Goal: Task Accomplishment & Management: Manage account settings

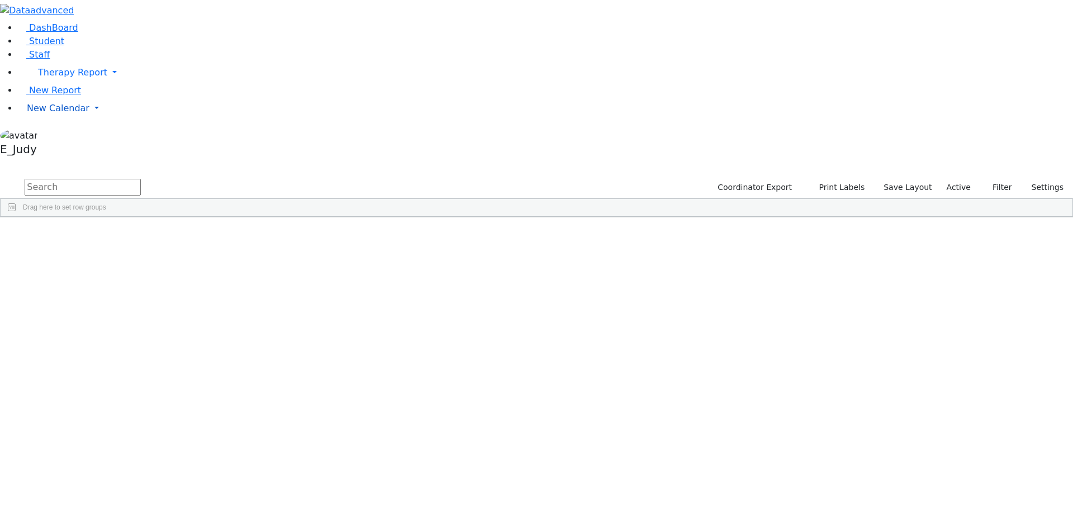
click at [105, 120] on link "New Calendar" at bounding box center [545, 108] width 1055 height 22
click at [64, 149] on span "Teacher Report" at bounding box center [60, 144] width 67 height 11
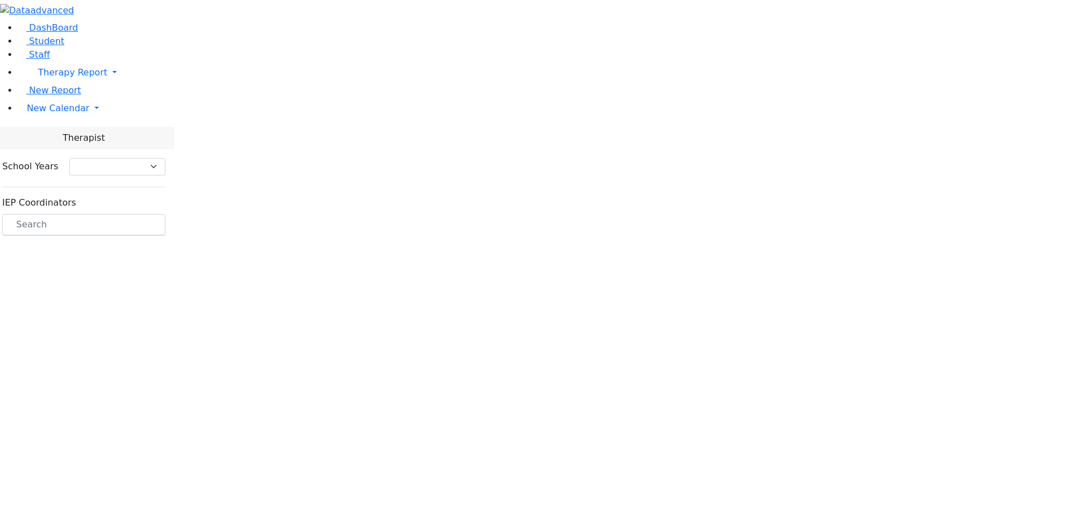
select select "212"
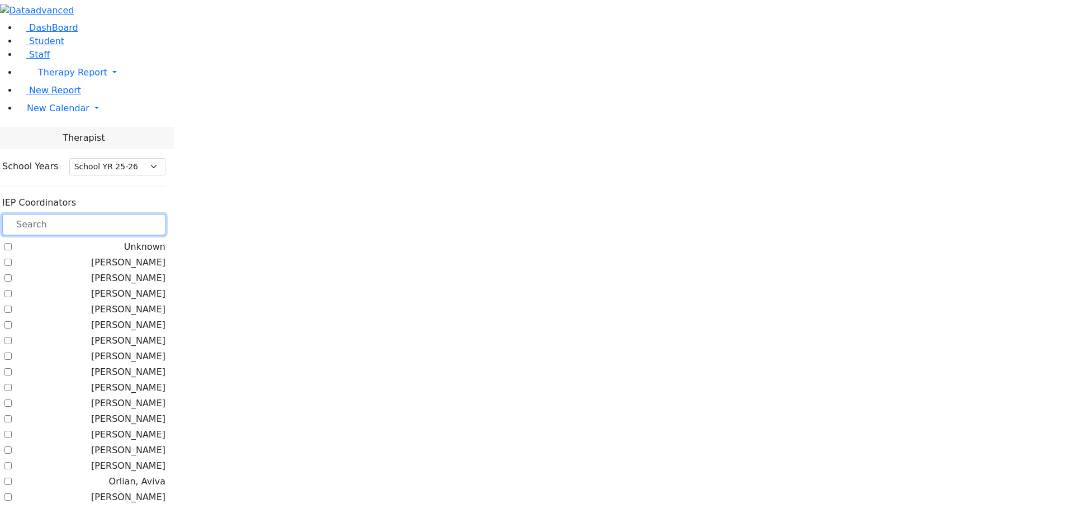
click at [159, 214] on input "text" at bounding box center [83, 224] width 163 height 21
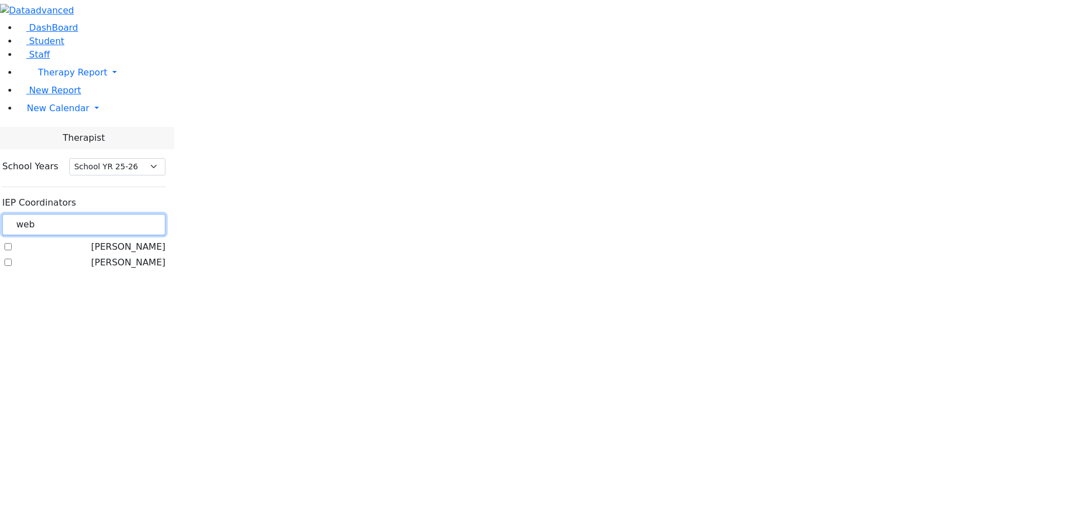
type input "web"
click at [141, 256] on label "[PERSON_NAME]" at bounding box center [128, 262] width 74 height 13
click at [12, 259] on input "[PERSON_NAME]" at bounding box center [7, 262] width 7 height 7
checkbox input "true"
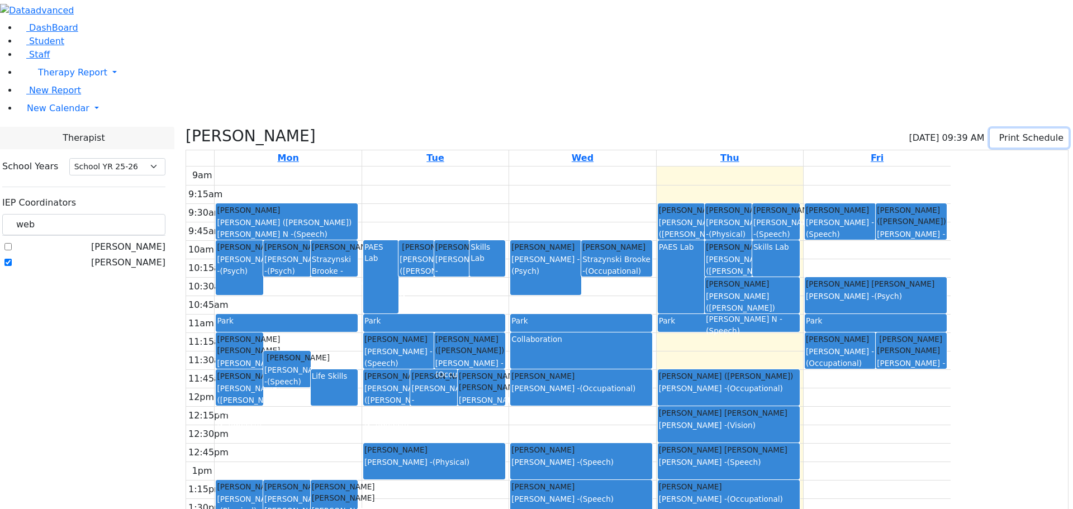
click at [997, 132] on icon "button" at bounding box center [997, 137] width 0 height 11
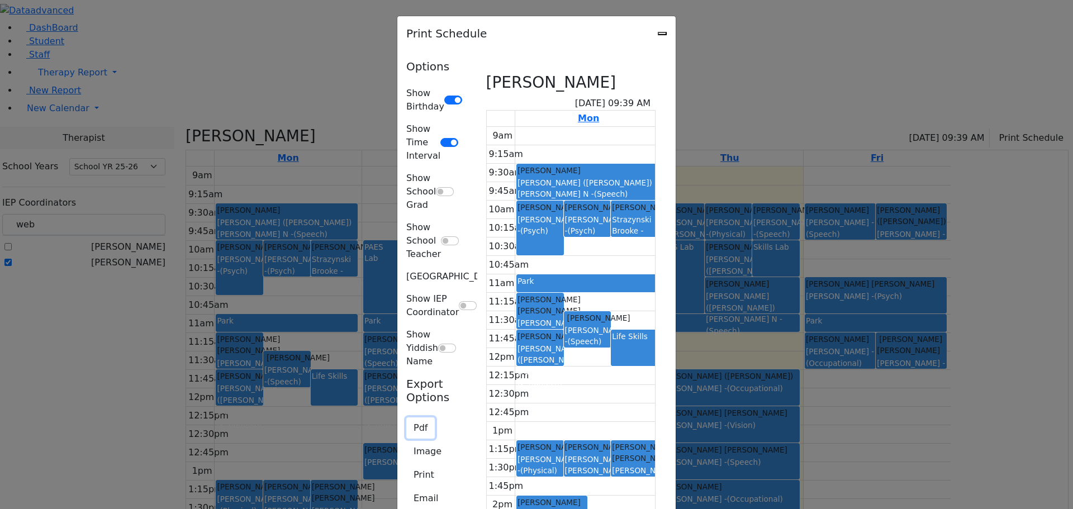
click at [406, 417] on button "Pdf" at bounding box center [420, 427] width 29 height 21
click at [406, 488] on button "Email" at bounding box center [425, 498] width 39 height 21
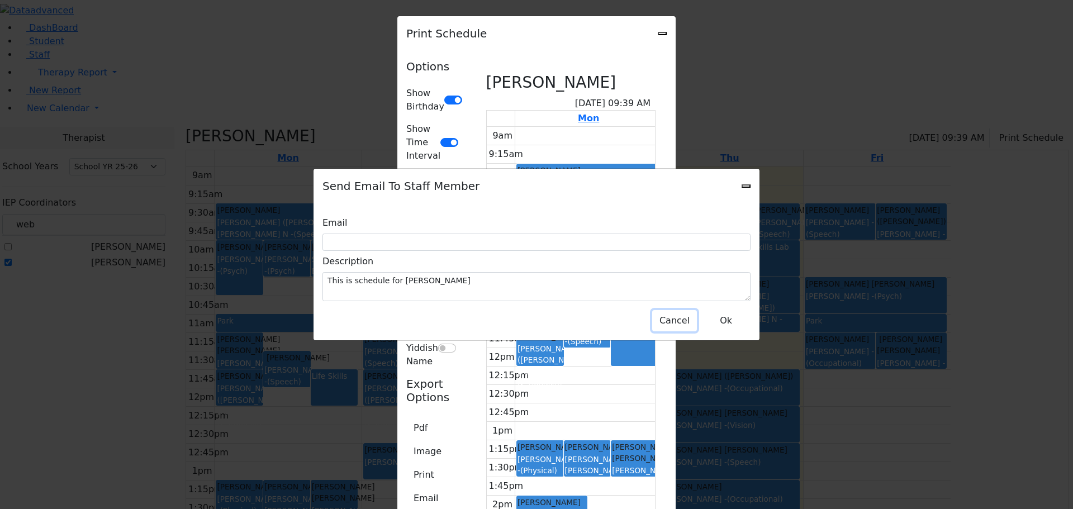
click at [672, 310] on button "Cancel" at bounding box center [674, 320] width 45 height 21
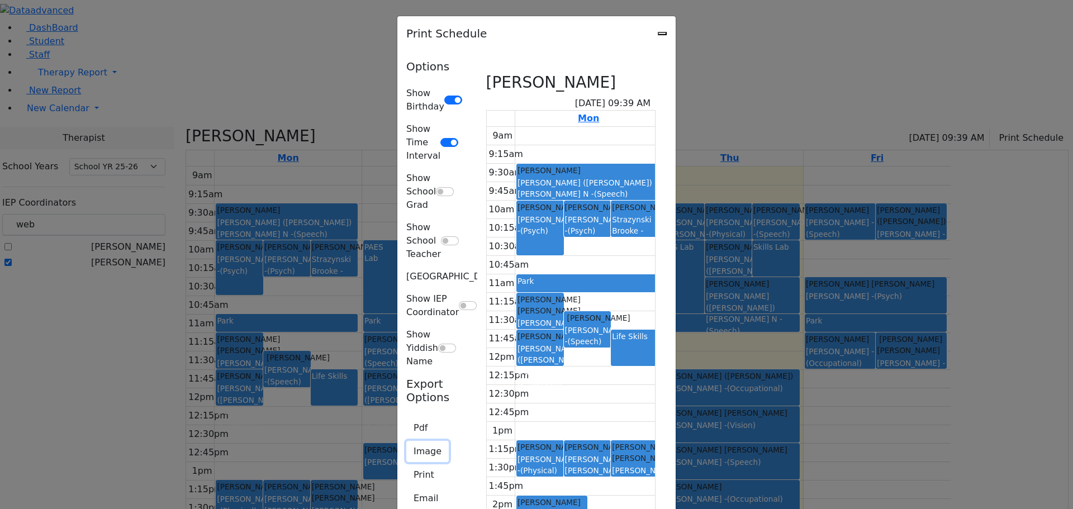
click at [406, 441] on button "Image" at bounding box center [427, 451] width 42 height 21
click at [406, 417] on button "Pdf" at bounding box center [420, 427] width 29 height 21
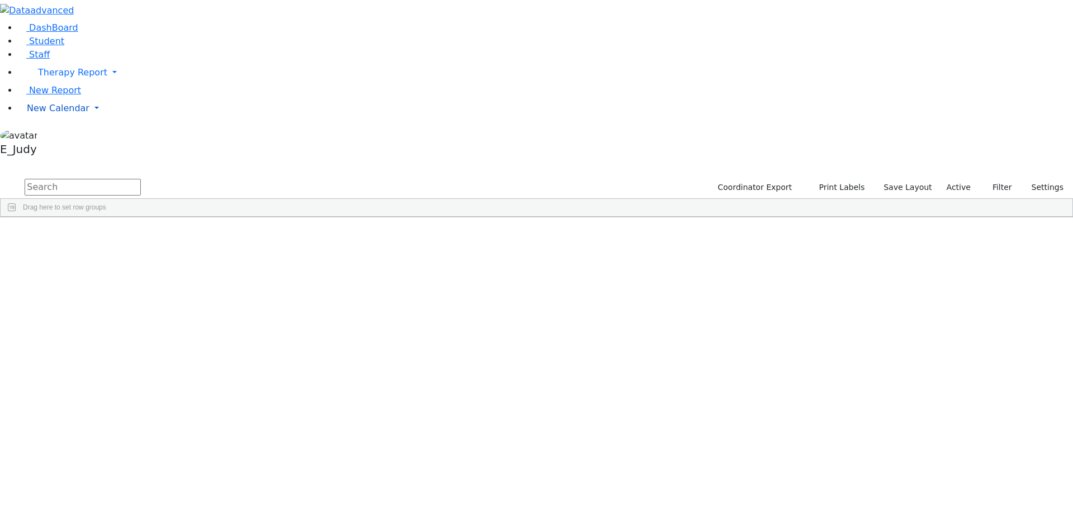
click at [108, 120] on link "New Calendar" at bounding box center [545, 108] width 1055 height 22
click at [55, 136] on span "Calendar" at bounding box center [44, 130] width 40 height 11
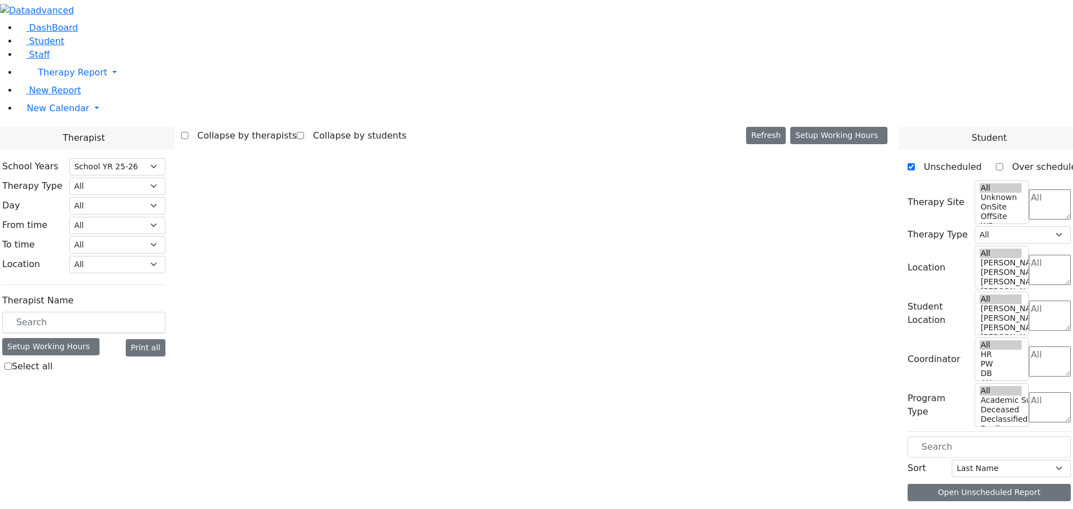
select select "212"
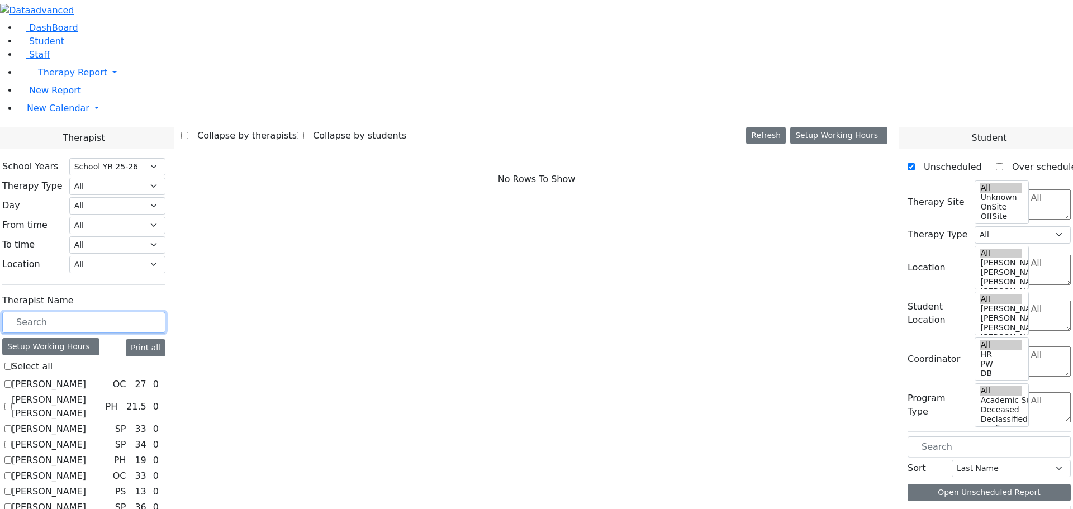
click at [163, 312] on input "text" at bounding box center [83, 322] width 163 height 21
type input "asa"
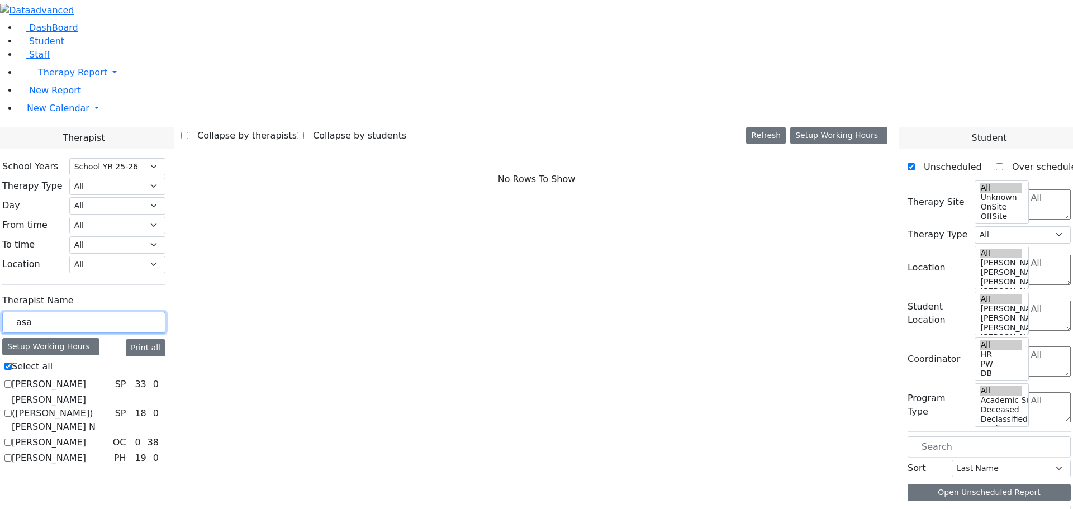
checkbox input "true"
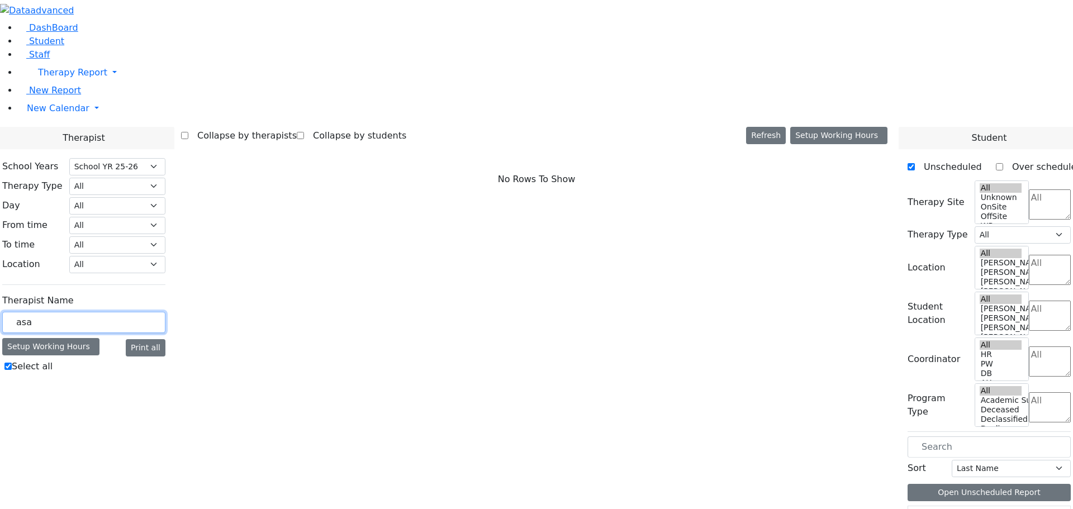
drag, startPoint x: 178, startPoint y: 200, endPoint x: 131, endPoint y: 192, distance: 47.5
click at [131, 192] on div "School Years Select School YR Summer YR 25 School YR 25-26 Summer YR 25 School …" at bounding box center [83, 268] width 181 height 238
checkbox input "false"
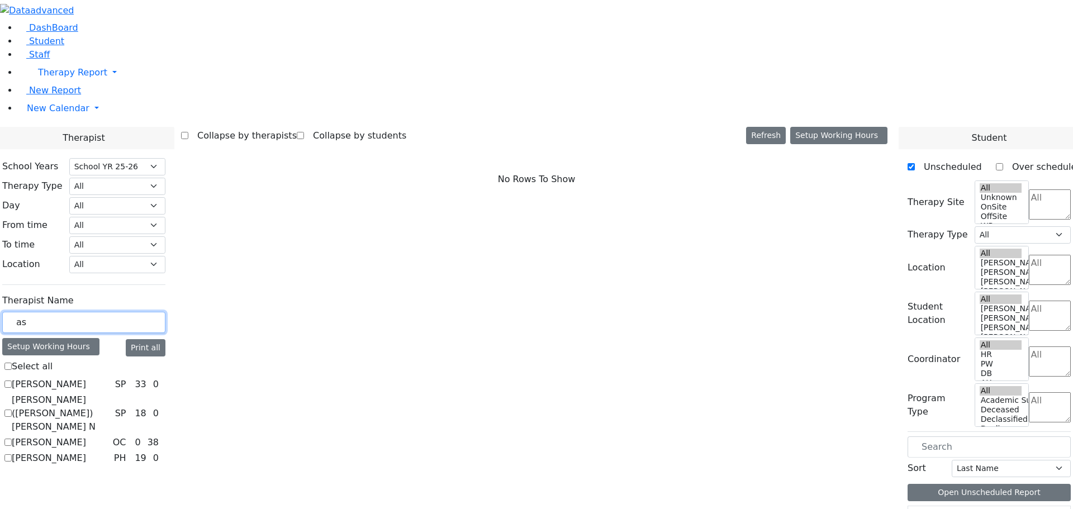
type input "as"
click at [111, 393] on label "Kaufman (Assaf) Chava N" at bounding box center [61, 413] width 99 height 40
click at [12, 410] on input "Kaufman (Assaf) Chava N" at bounding box center [7, 413] width 7 height 7
checkbox input "true"
select select "3"
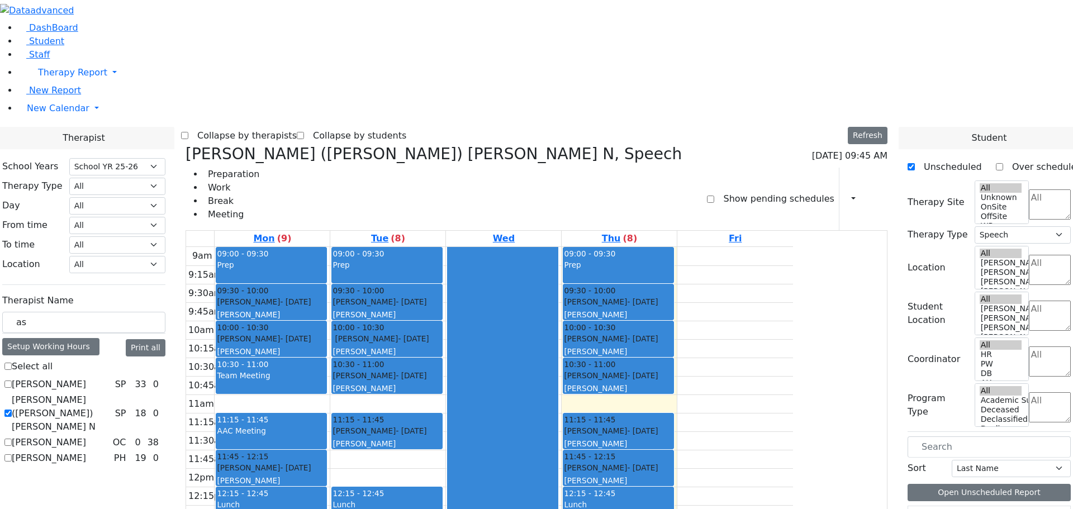
drag, startPoint x: 477, startPoint y: 287, endPoint x: 494, endPoint y: 430, distance: 144.1
click at [445, 430] on div "09:00 - 09:30 Prep 09:30 - 10:00 Gelb Nicha - 12/06/2007 Kosowsky, Elana 10:00 …" at bounding box center [387, 468] width 115 height 443
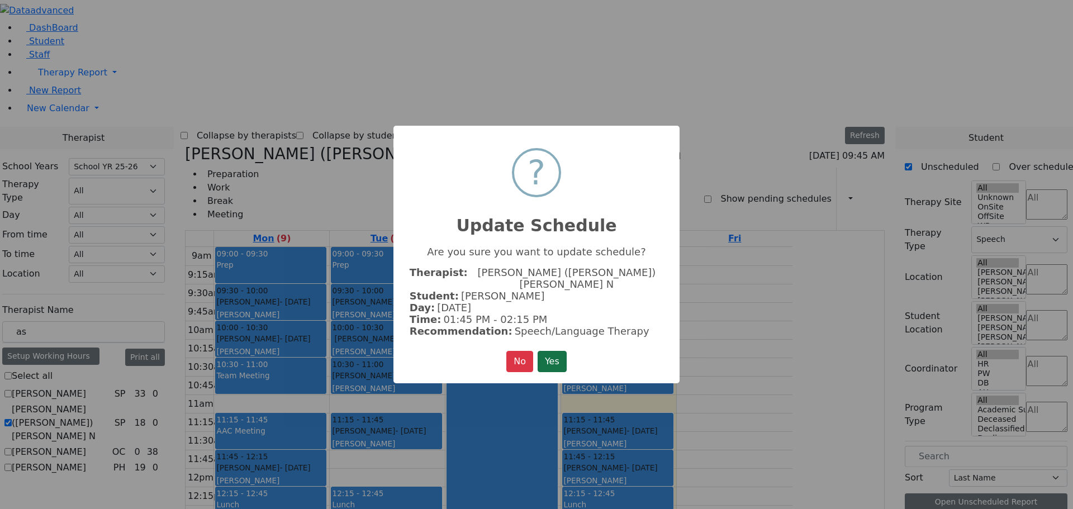
click at [554, 351] on button "Yes" at bounding box center [552, 361] width 29 height 21
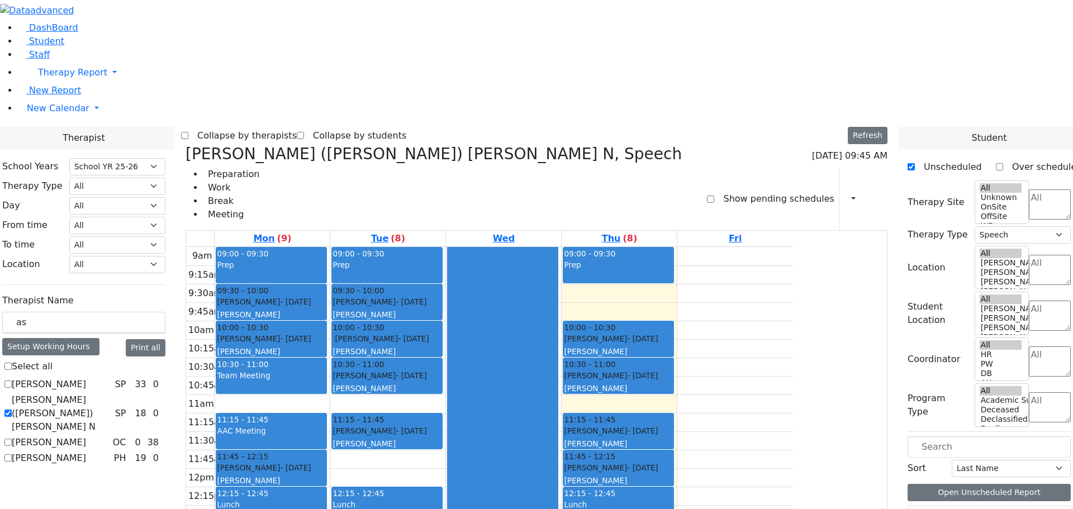
drag, startPoint x: 716, startPoint y: 116, endPoint x: 761, endPoint y: 423, distance: 310.1
click at [677, 433] on div "09:00 - 09:30 Prep 09:30 - 10:00 Gelb Faigy - 05/03/2006 Weber, Leah 10:00 - 10…" at bounding box center [619, 468] width 115 height 443
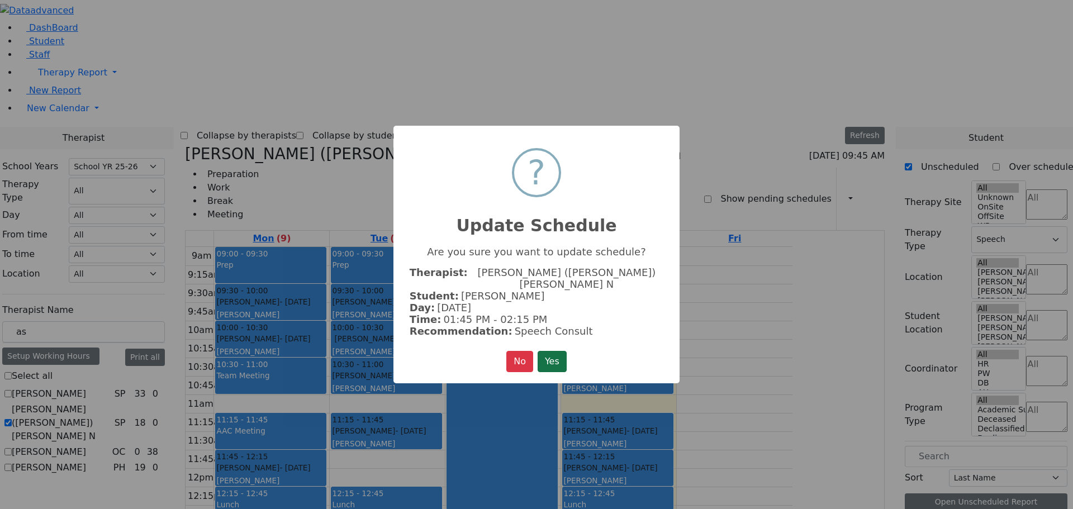
click at [552, 351] on button "Yes" at bounding box center [552, 361] width 29 height 21
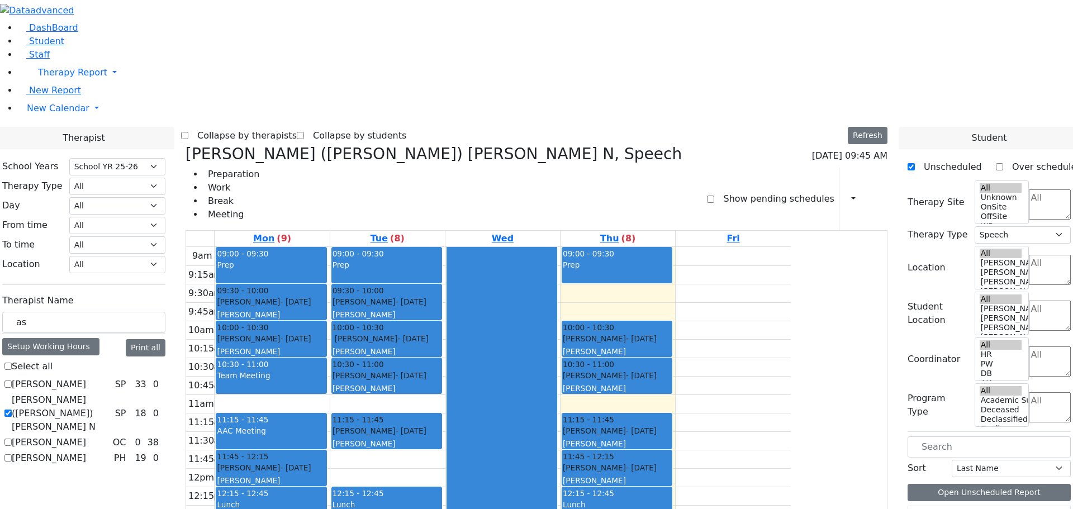
click at [111, 393] on label "[PERSON_NAME] ([PERSON_NAME]) [PERSON_NAME] N" at bounding box center [61, 413] width 99 height 40
click at [12, 410] on input "[PERSON_NAME] ([PERSON_NAME]) [PERSON_NAME] N" at bounding box center [7, 413] width 7 height 7
checkbox input "false"
select select
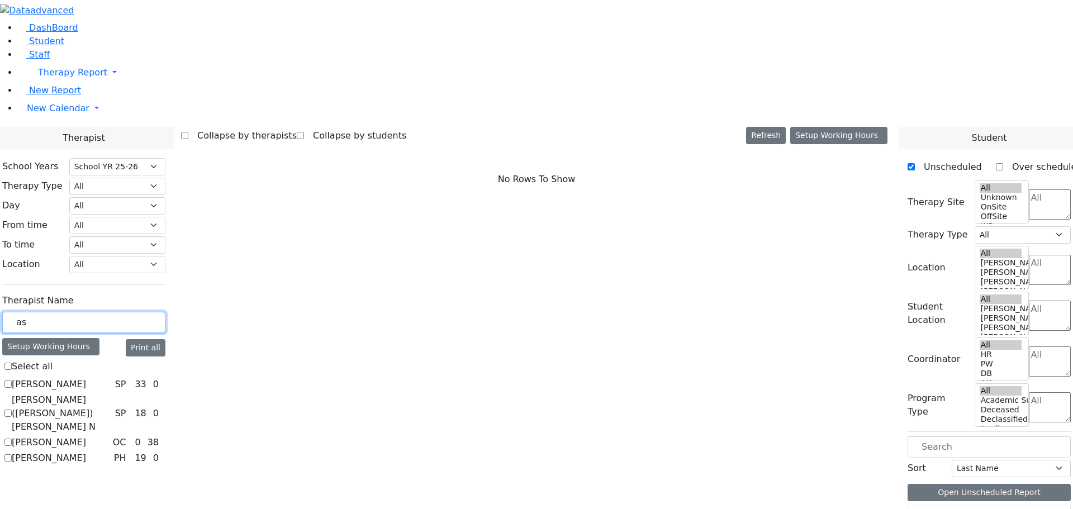
drag, startPoint x: 155, startPoint y: 192, endPoint x: 145, endPoint y: 190, distance: 10.8
click at [145, 312] on input "as" at bounding box center [83, 322] width 163 height 21
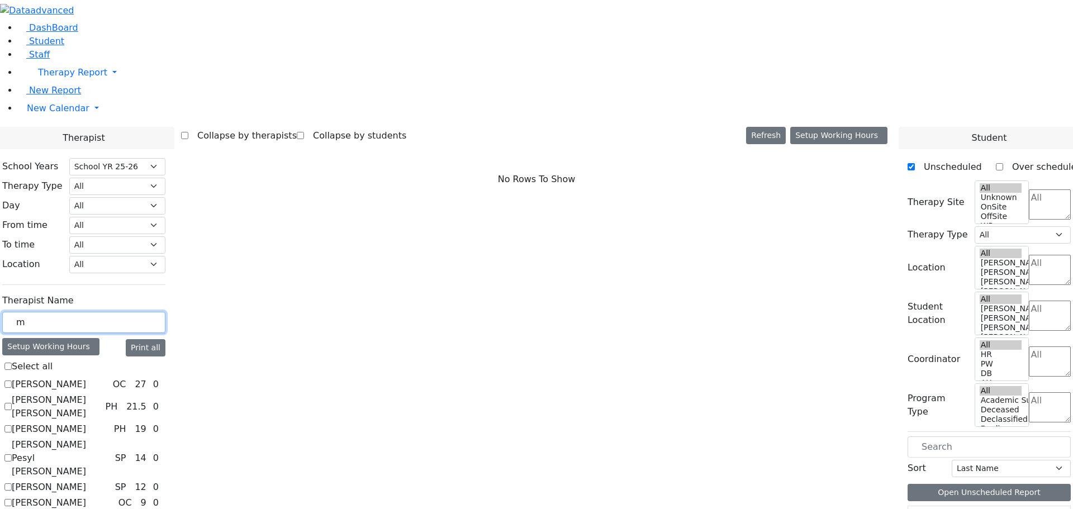
drag, startPoint x: 161, startPoint y: 195, endPoint x: 140, endPoint y: 196, distance: 21.3
click at [140, 312] on div "m" at bounding box center [83, 323] width 163 height 22
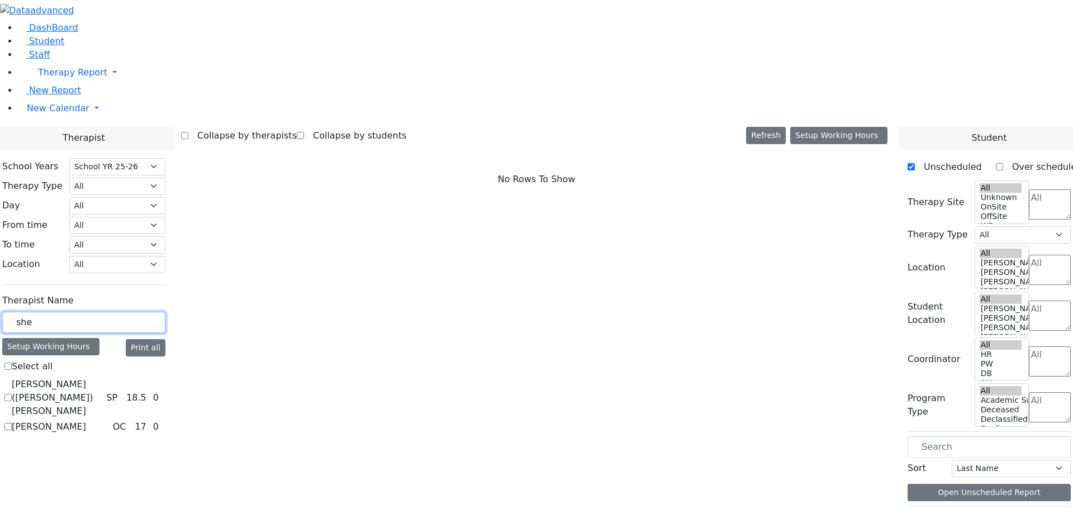
type input "she"
click at [86, 420] on label "[PERSON_NAME]" at bounding box center [49, 426] width 74 height 13
click at [12, 423] on input "[PERSON_NAME]" at bounding box center [7, 426] width 7 height 7
checkbox input "true"
select select "1"
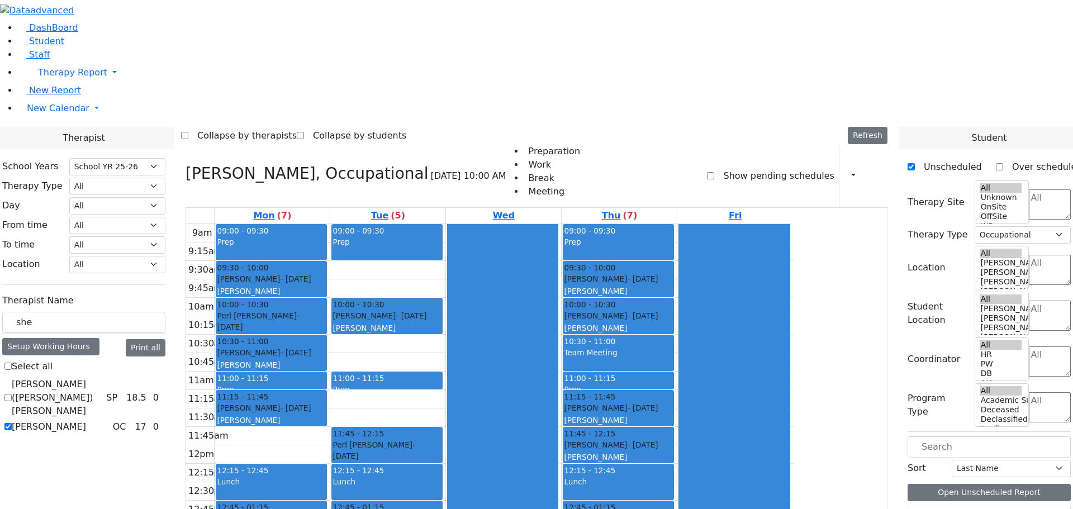
click at [86, 420] on label "[PERSON_NAME]" at bounding box center [49, 426] width 74 height 13
click at [12, 423] on input "[PERSON_NAME]" at bounding box center [7, 426] width 7 height 7
checkbox input "false"
select select
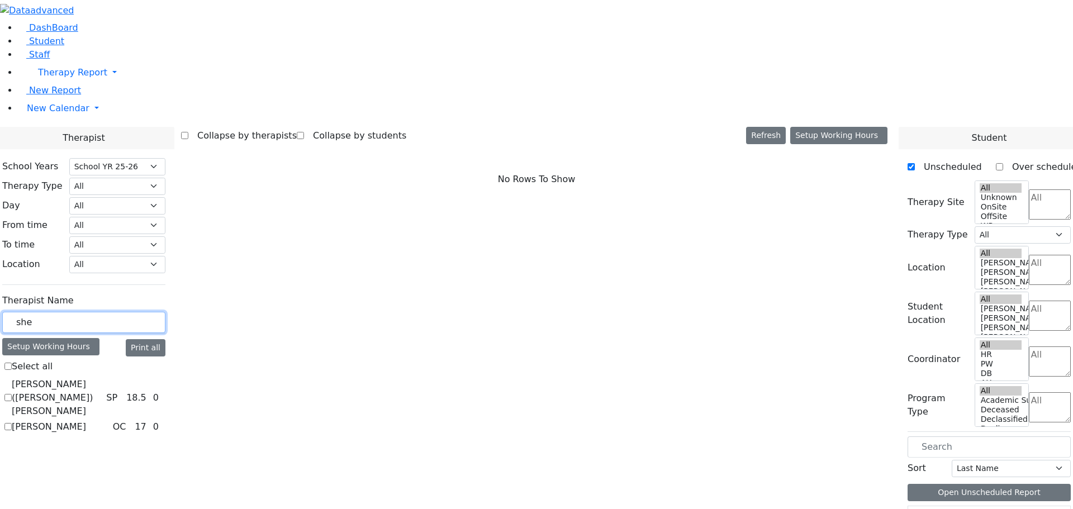
drag, startPoint x: 165, startPoint y: 198, endPoint x: 143, endPoint y: 191, distance: 22.8
click at [143, 312] on input "she" at bounding box center [83, 322] width 163 height 21
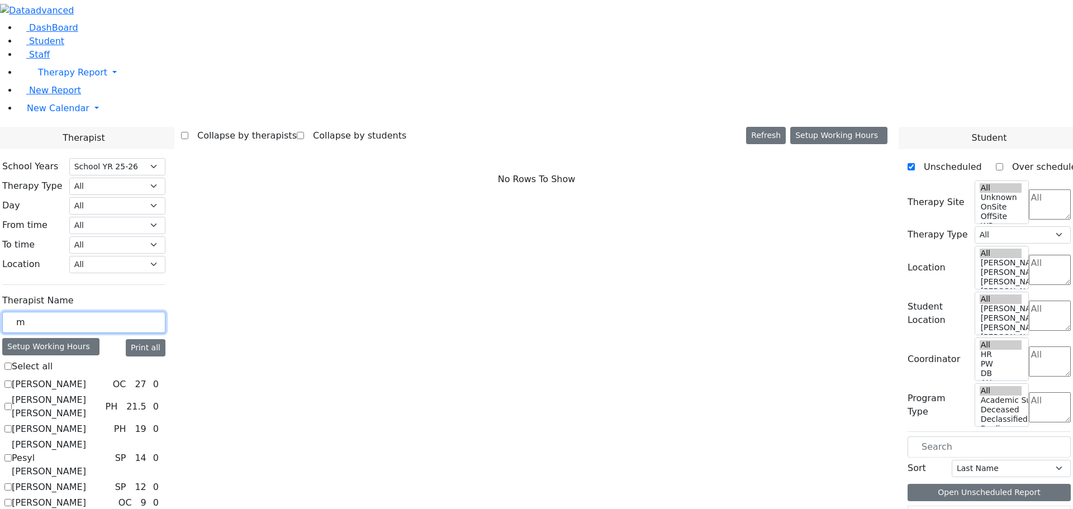
scroll to position [269, 0]
type input "m"
checkbox input "true"
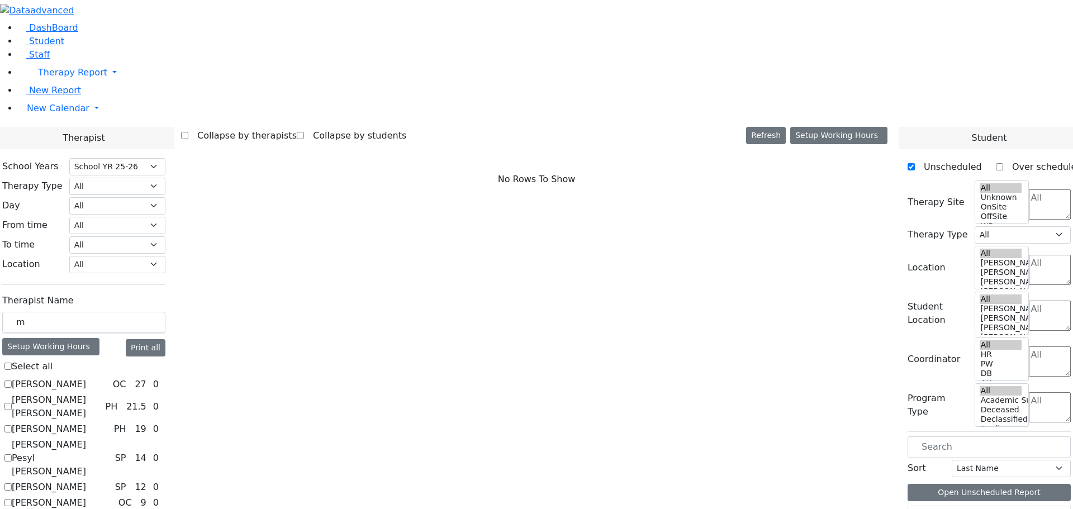
select select "1"
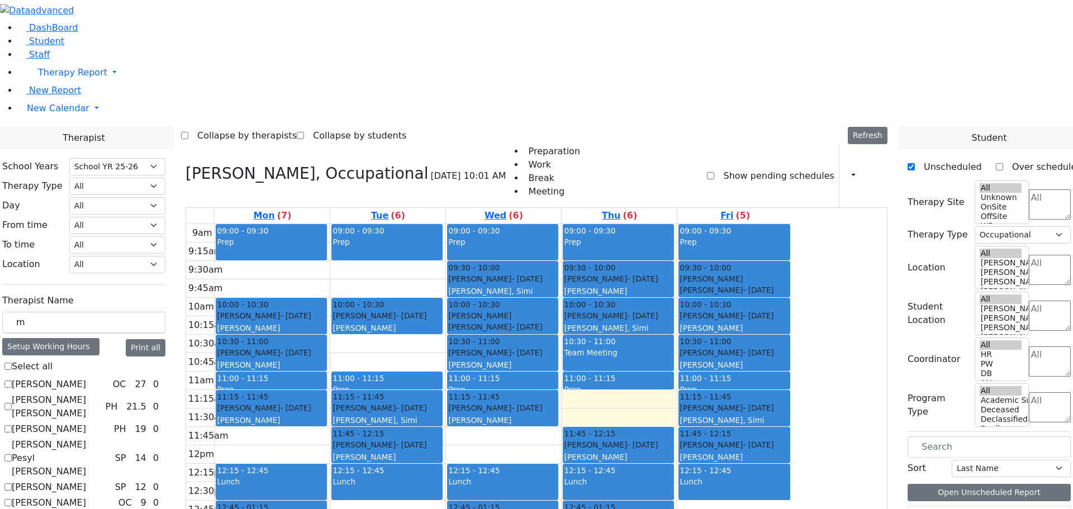
scroll to position [0, 0]
click at [165, 312] on input "m" at bounding box center [83, 322] width 163 height 21
drag, startPoint x: 161, startPoint y: 189, endPoint x: 148, endPoint y: 189, distance: 12.9
click at [148, 312] on input "m" at bounding box center [83, 322] width 163 height 21
click at [52, 113] on span "New Calendar" at bounding box center [58, 108] width 63 height 11
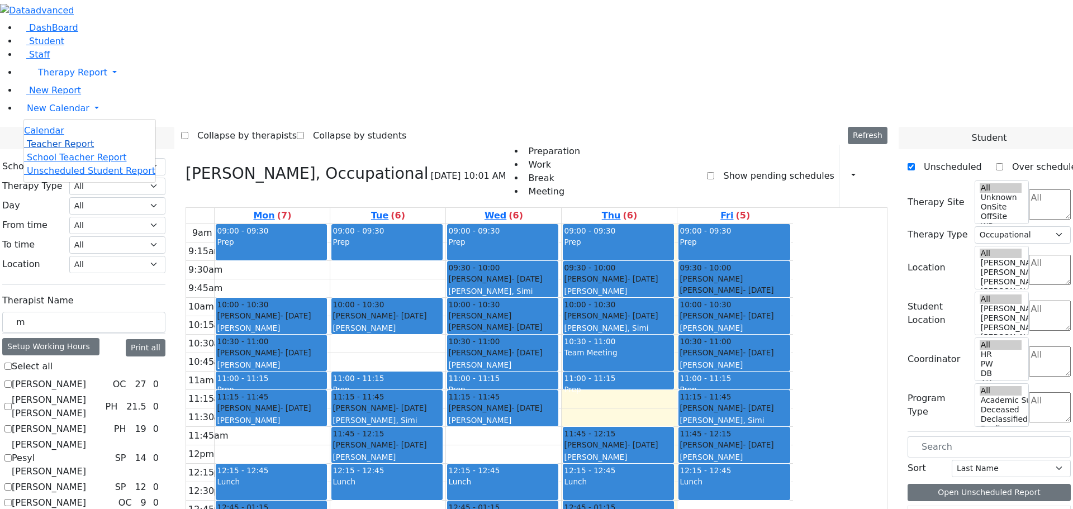
click at [57, 149] on span "Teacher Report" at bounding box center [60, 144] width 67 height 11
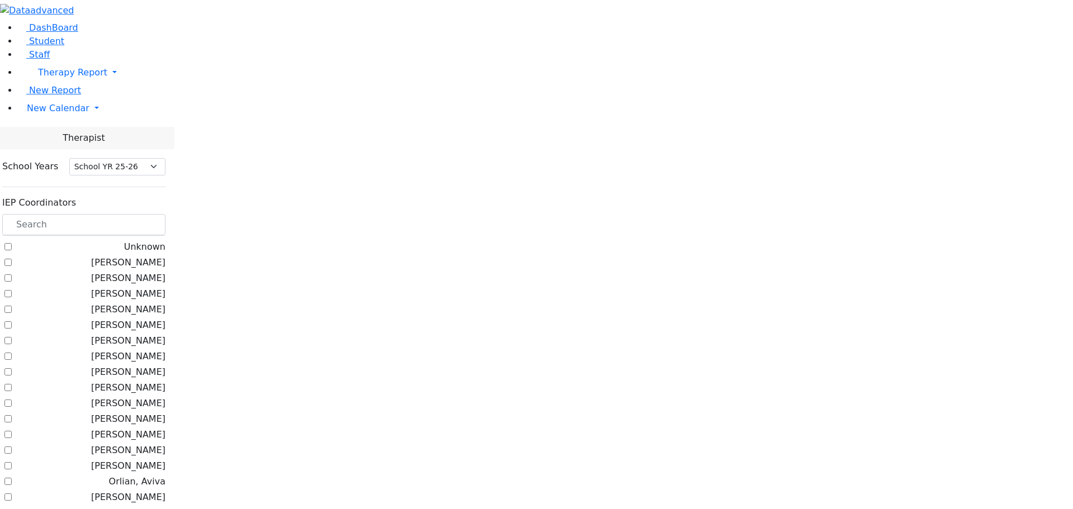
select select "212"
click at [165, 214] on input "text" at bounding box center [83, 224] width 163 height 21
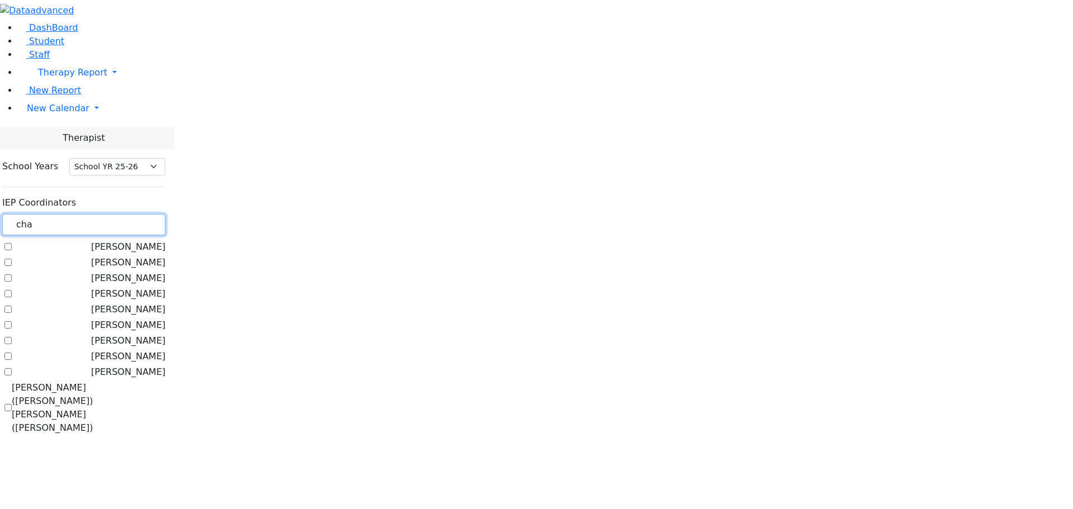
type input "cha"
click at [139, 303] on label "[PERSON_NAME]" at bounding box center [128, 309] width 74 height 13
click at [12, 306] on input "[PERSON_NAME]" at bounding box center [7, 309] width 7 height 7
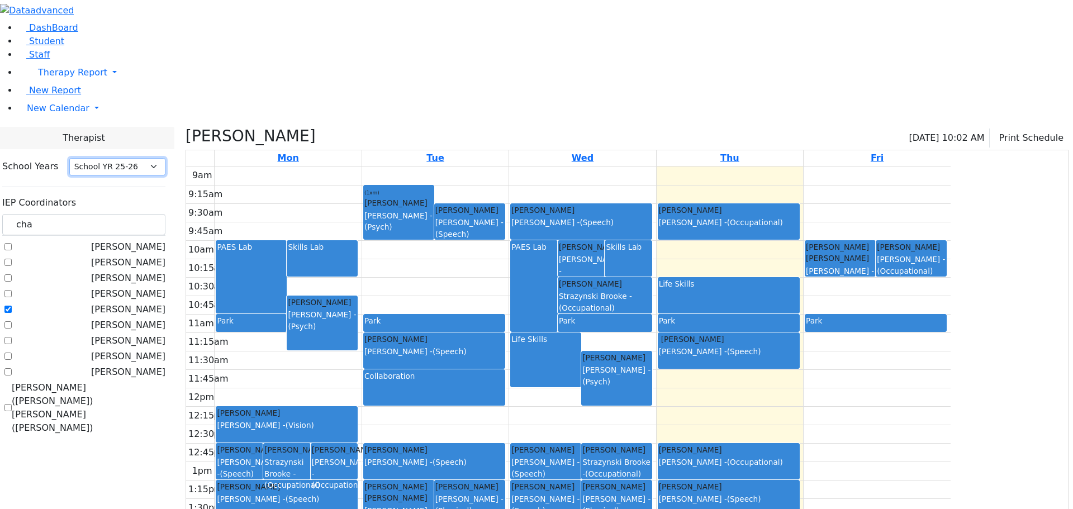
click at [165, 158] on select "Select School YR Summer YR 25 School YR 25-26 Summer YR 25 School YR 24-25 Summ…" at bounding box center [117, 166] width 96 height 17
click at [165, 416] on div "[PERSON_NAME], [PERSON_NAME], [PERSON_NAME] [PERSON_NAME] [PERSON_NAME] [PERSON…" at bounding box center [83, 337] width 163 height 194
click at [140, 303] on label "[PERSON_NAME]" at bounding box center [128, 309] width 74 height 13
click at [12, 306] on input "[PERSON_NAME]" at bounding box center [7, 309] width 7 height 7
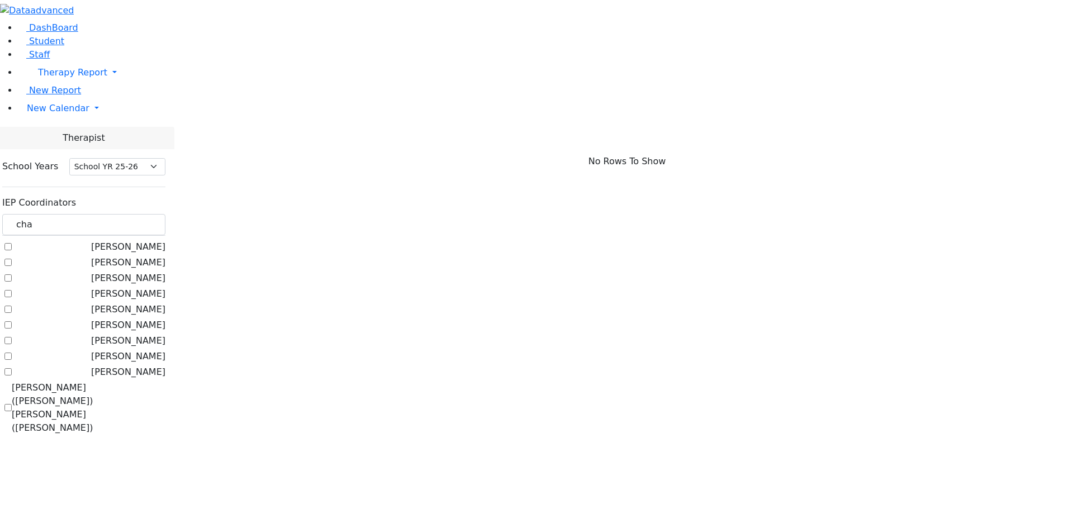
click at [140, 303] on label "[PERSON_NAME]" at bounding box center [128, 309] width 74 height 13
click at [12, 306] on input "[PERSON_NAME]" at bounding box center [7, 309] width 7 height 7
checkbox input "true"
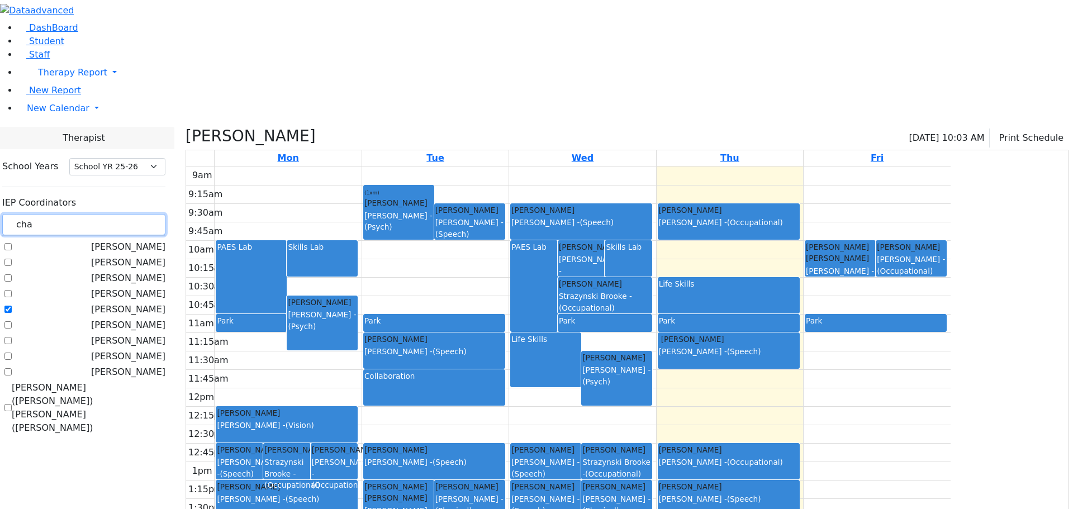
drag, startPoint x: 169, startPoint y: 100, endPoint x: 142, endPoint y: 97, distance: 27.5
click at [142, 214] on input "cha" at bounding box center [83, 224] width 163 height 21
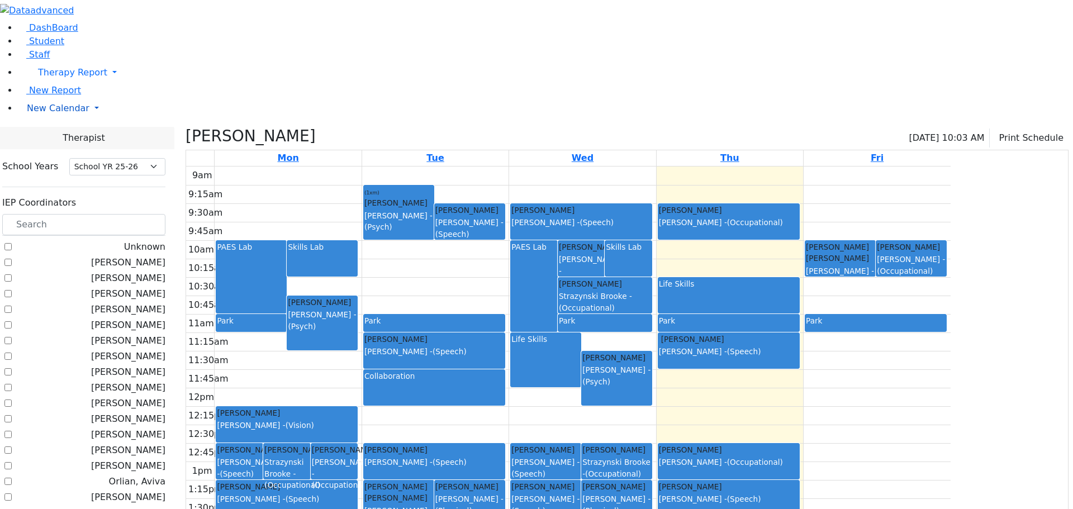
click at [107, 120] on link "New Calendar" at bounding box center [545, 108] width 1055 height 22
click at [64, 136] on span "Calendar" at bounding box center [44, 130] width 40 height 11
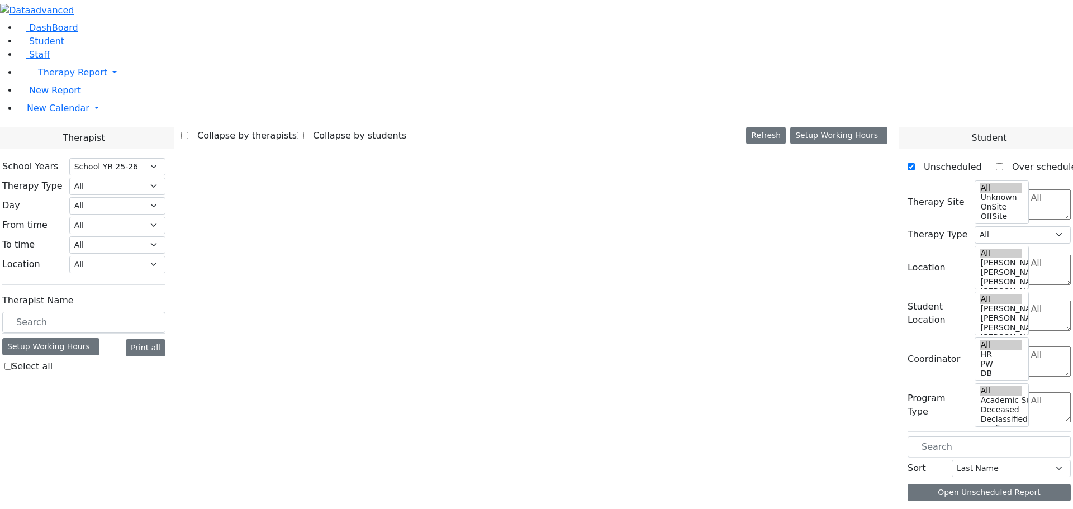
select select "212"
select select "1"
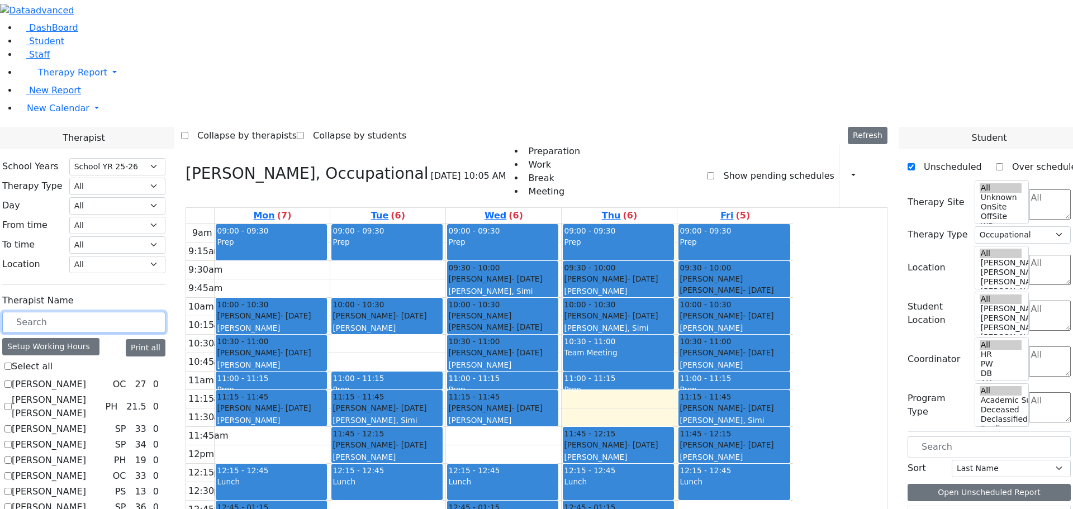
click at [155, 312] on input "text" at bounding box center [83, 322] width 163 height 21
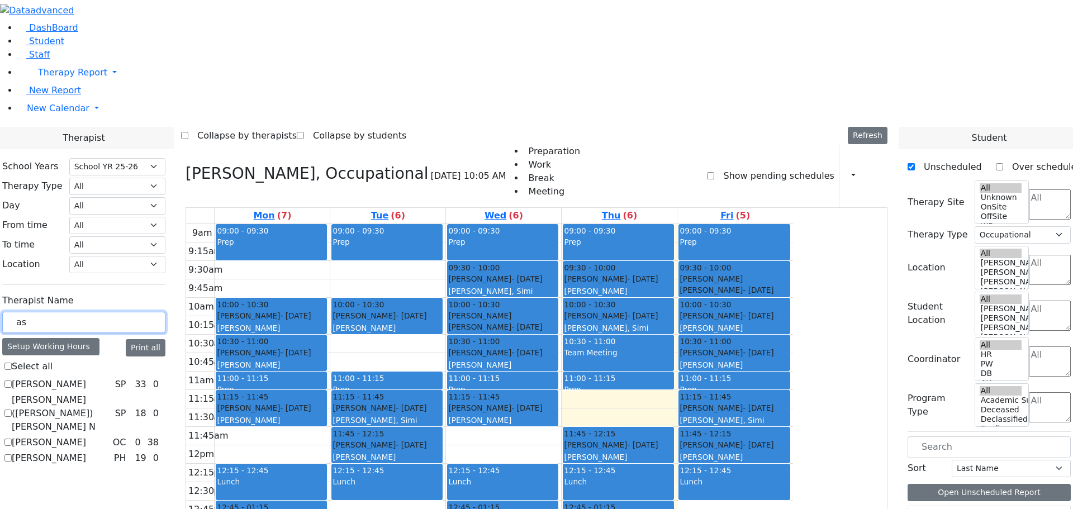
type input "as"
click at [111, 393] on label "[PERSON_NAME] ([PERSON_NAME]) [PERSON_NAME] N" at bounding box center [61, 413] width 99 height 40
click at [12, 410] on input "Kaufman (Assaf) Chava N" at bounding box center [7, 413] width 7 height 7
checkbox input "true"
select select "3"
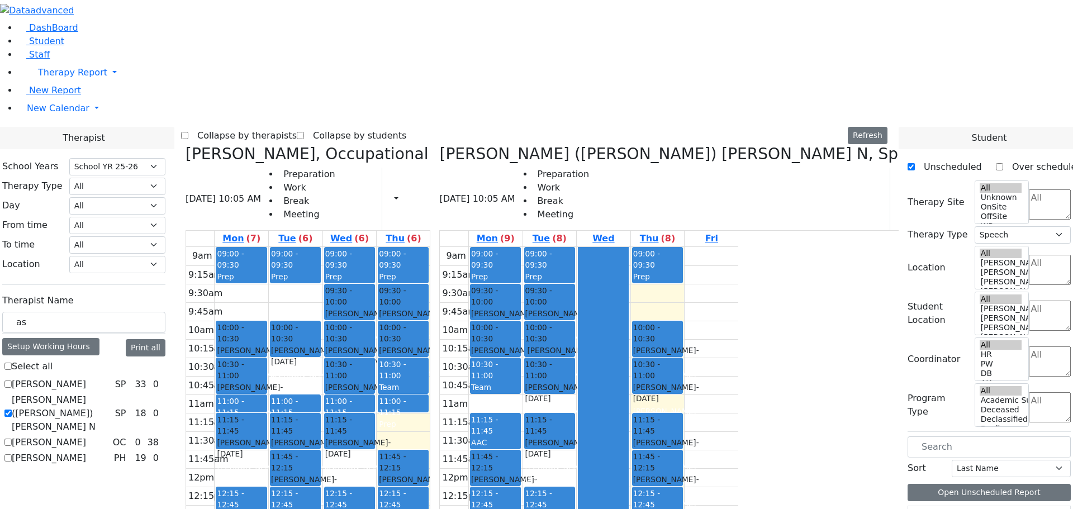
click at [186, 145] on icon at bounding box center [186, 154] width 0 height 18
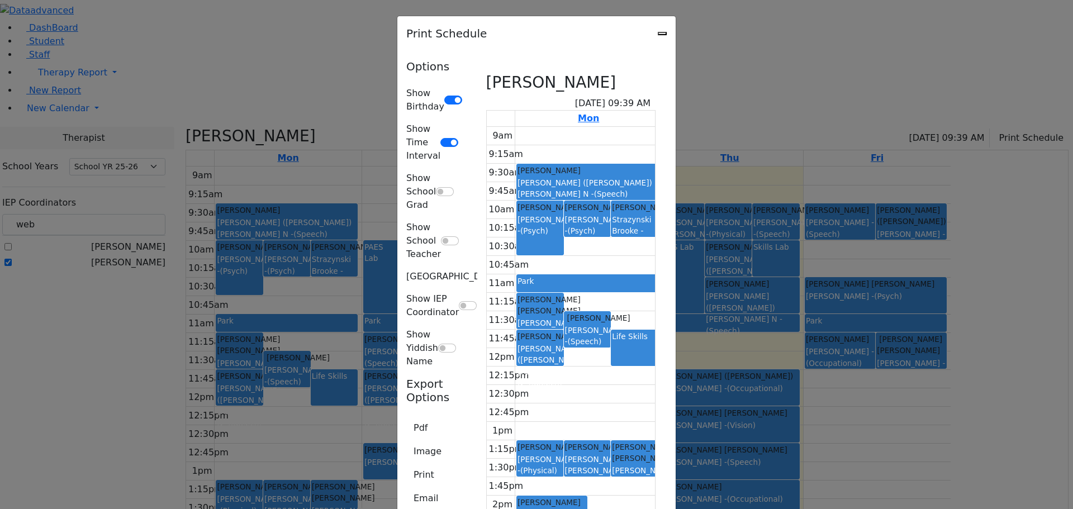
select select "212"
drag, startPoint x: 918, startPoint y: 33, endPoint x: 912, endPoint y: 31, distance: 6.0
click at [662, 34] on icon "Close" at bounding box center [662, 34] width 0 height 0
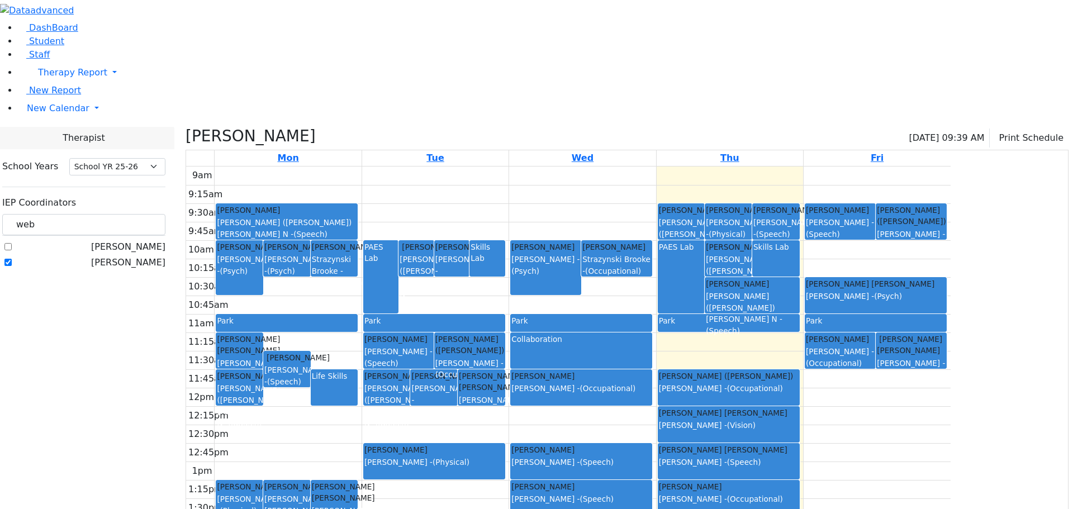
click at [138, 256] on label "Weber, Leah" at bounding box center [128, 262] width 74 height 13
click at [12, 259] on input "Weber, Leah" at bounding box center [7, 262] width 7 height 7
checkbox input "false"
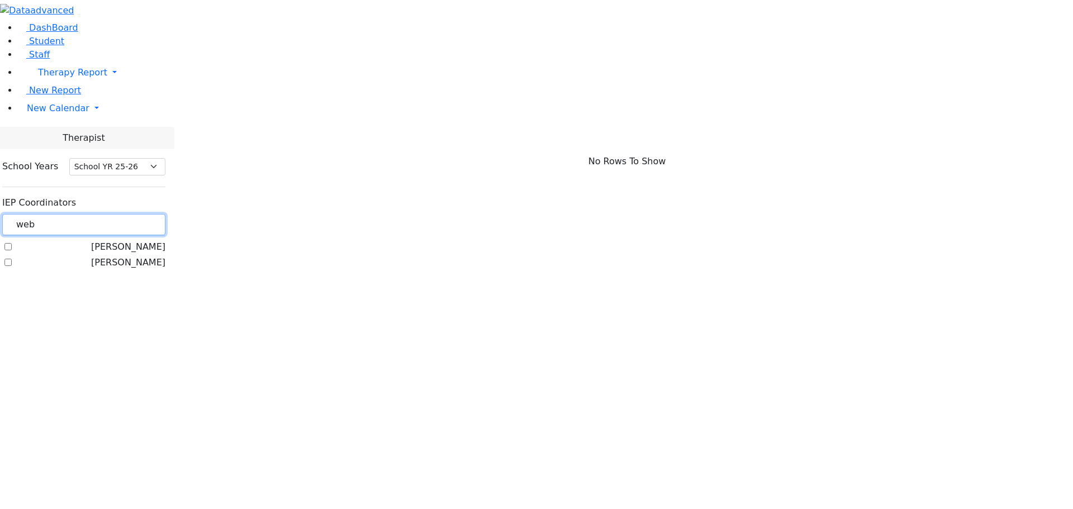
drag, startPoint x: 177, startPoint y: 103, endPoint x: 134, endPoint y: 94, distance: 44.6
click at [134, 149] on div "School Years Select School YR Summer YR 25 School YR 25-26 Summer YR 25 School …" at bounding box center [83, 214] width 181 height 131
drag, startPoint x: 169, startPoint y: 101, endPoint x: 158, endPoint y: 98, distance: 11.5
click at [158, 214] on input "kows" at bounding box center [83, 224] width 163 height 21
type input "kos"
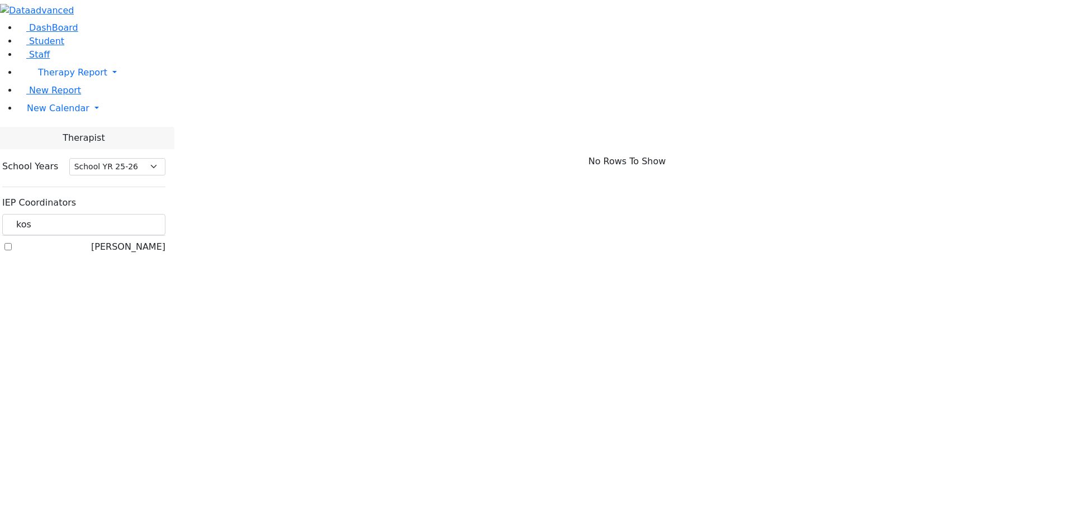
click at [141, 240] on label "[PERSON_NAME]" at bounding box center [128, 246] width 74 height 13
click at [12, 243] on input "[PERSON_NAME]" at bounding box center [7, 246] width 7 height 7
checkbox input "true"
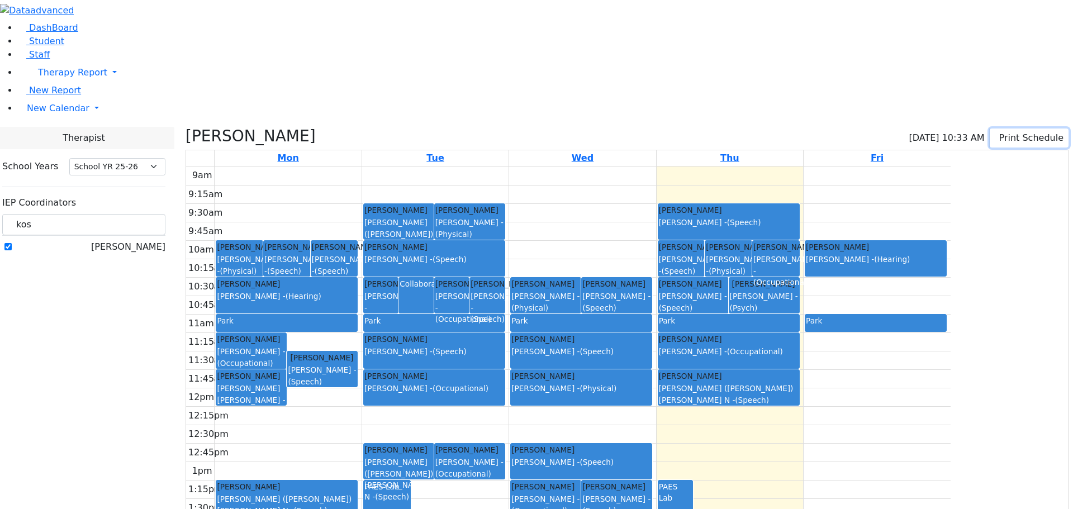
click at [997, 132] on icon "button" at bounding box center [997, 137] width 0 height 11
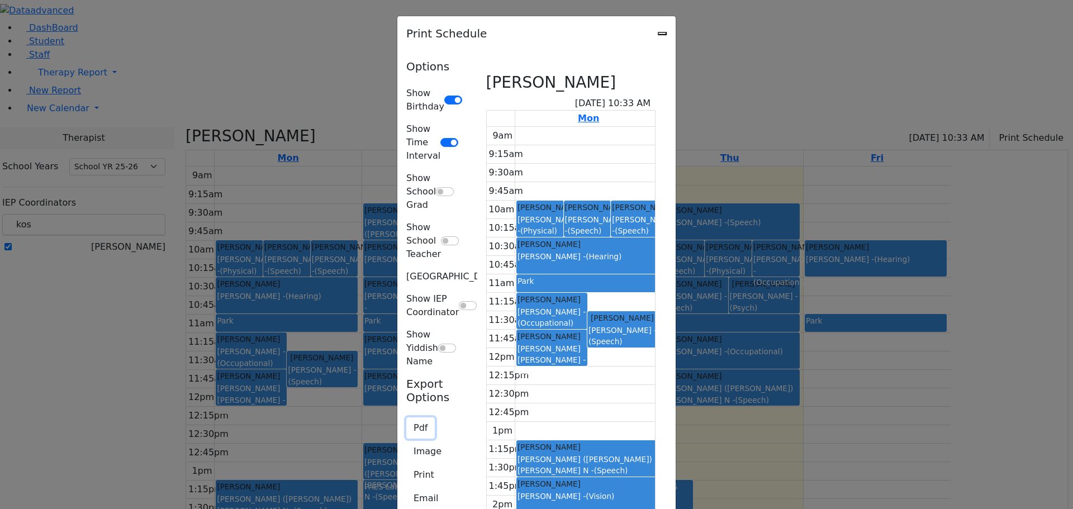
click at [406, 417] on button "Pdf" at bounding box center [420, 427] width 29 height 21
click at [406, 464] on button "Print" at bounding box center [423, 474] width 35 height 21
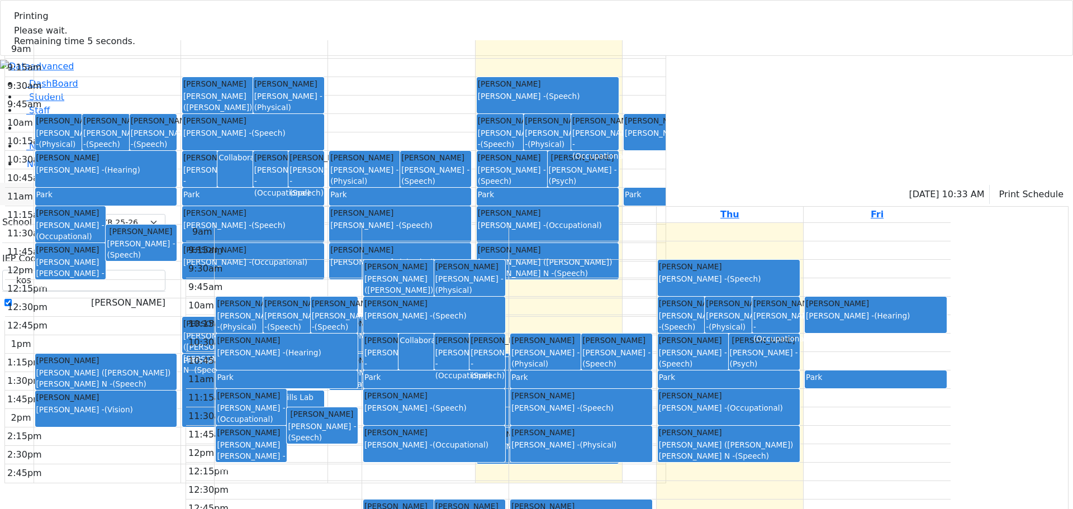
select select "212"
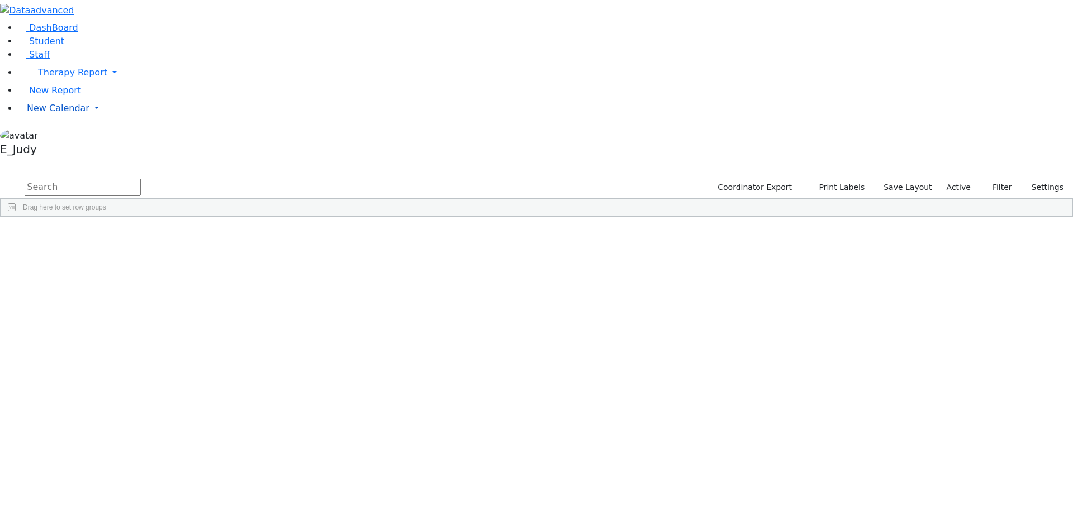
click at [106, 120] on link "New Calendar" at bounding box center [545, 108] width 1055 height 22
click at [83, 149] on span "Teacher Report" at bounding box center [60, 144] width 67 height 11
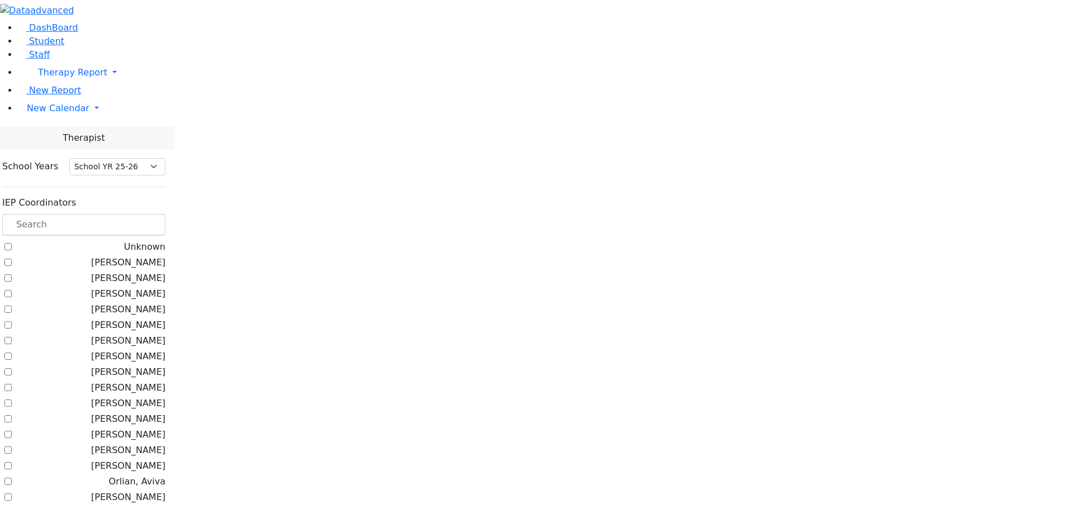
select select "212"
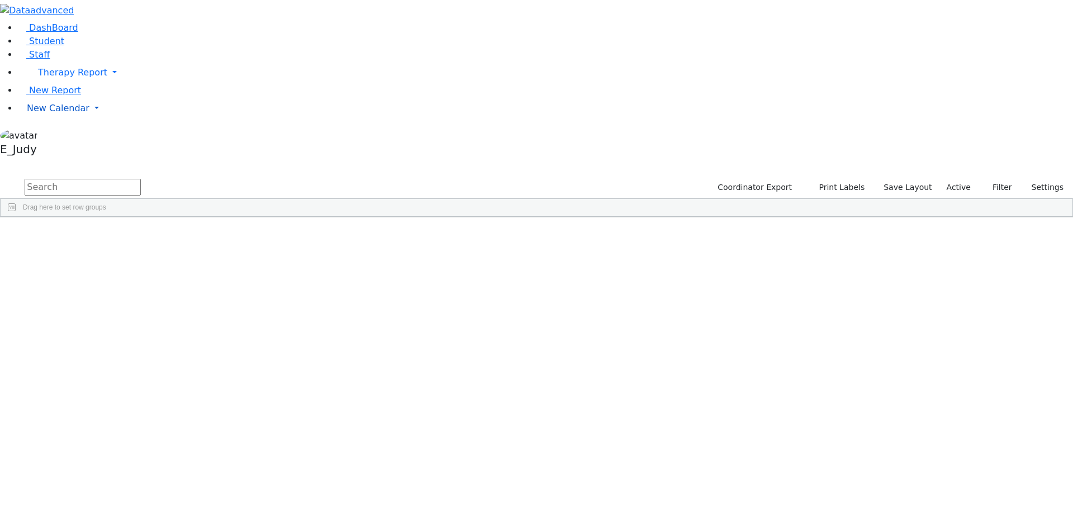
click at [106, 120] on link "New Calendar" at bounding box center [545, 108] width 1055 height 22
click at [72, 149] on span "Teacher Report" at bounding box center [60, 144] width 67 height 11
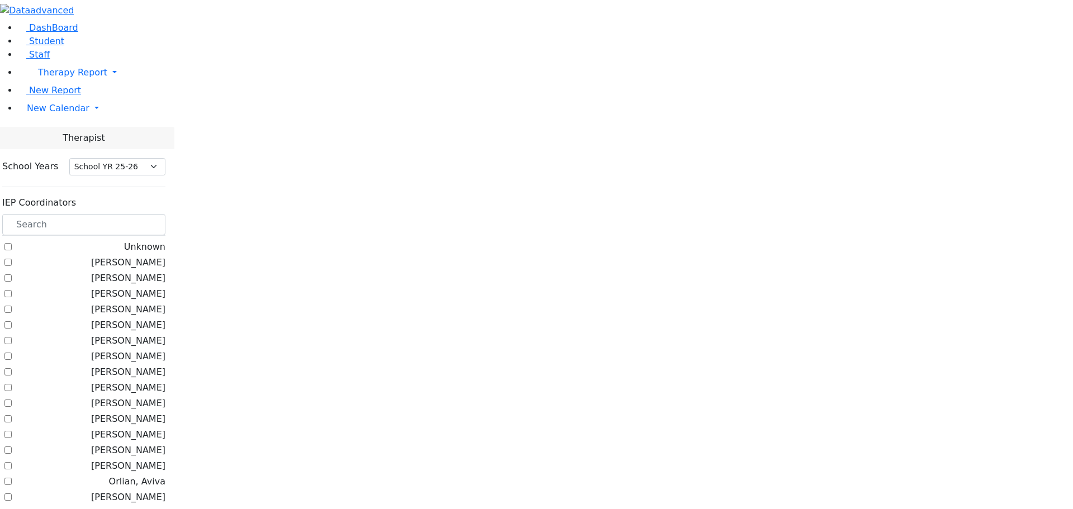
select select "212"
click at [107, 120] on link "New Calendar" at bounding box center [545, 108] width 1055 height 22
click at [57, 136] on span "Calendar" at bounding box center [44, 130] width 40 height 11
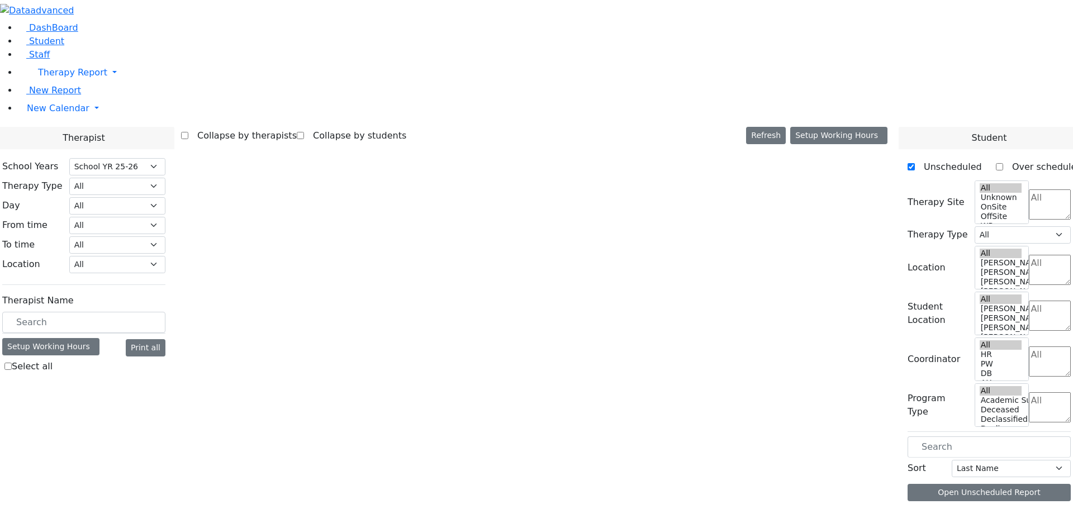
select select "212"
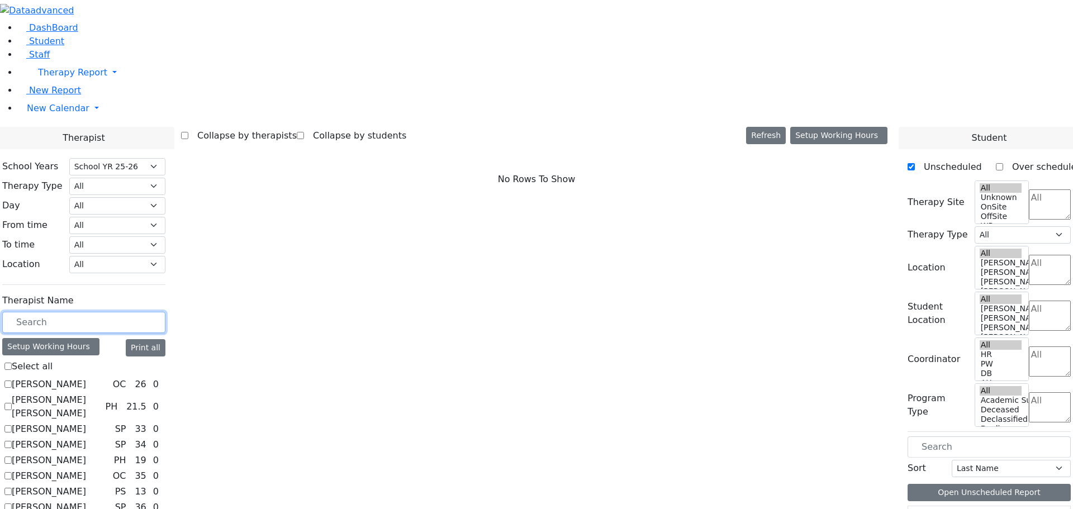
click at [165, 312] on input "text" at bounding box center [83, 322] width 163 height 21
checkbox input "true"
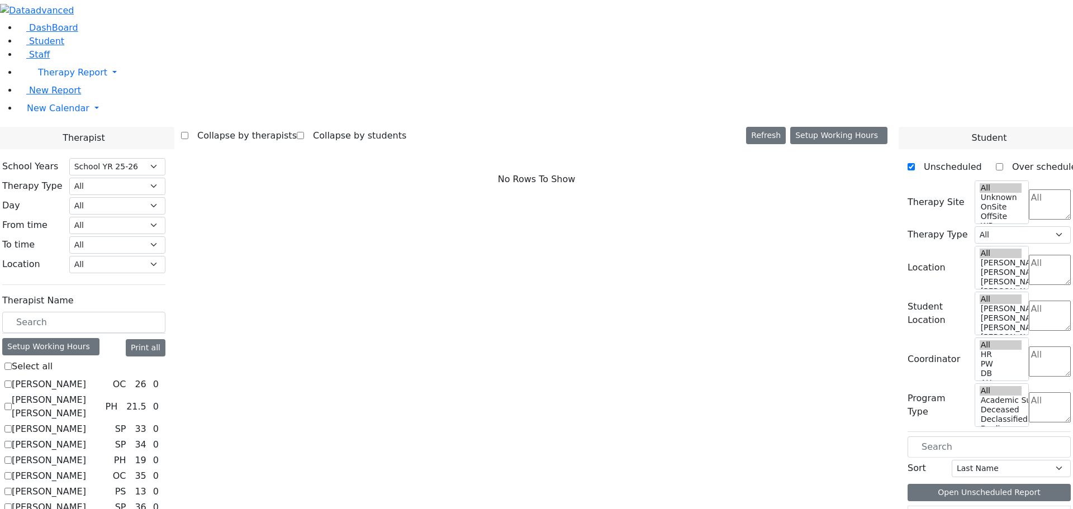
select select "6"
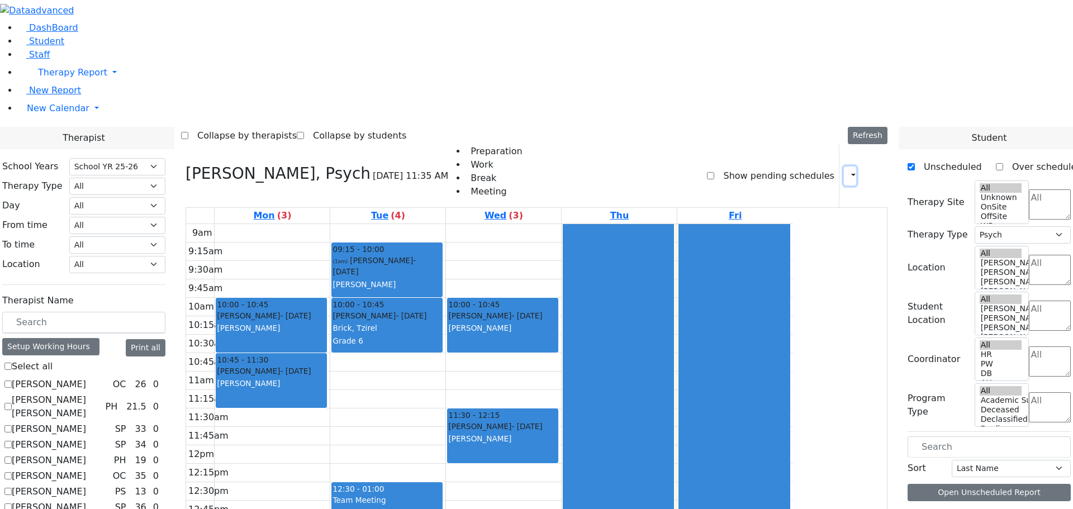
click at [847, 170] on icon "button" at bounding box center [847, 175] width 0 height 11
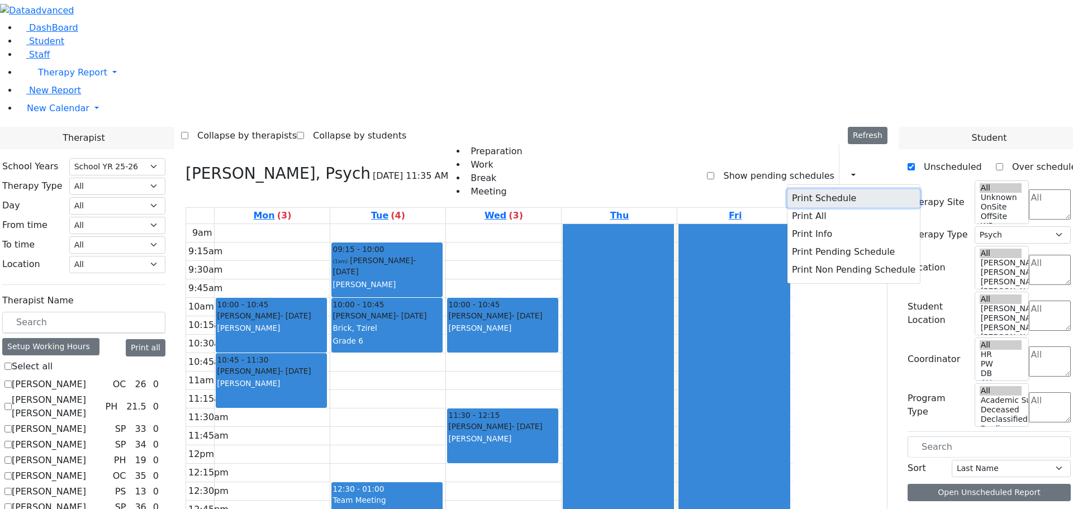
click at [814, 189] on button "Print Schedule" at bounding box center [853, 198] width 132 height 18
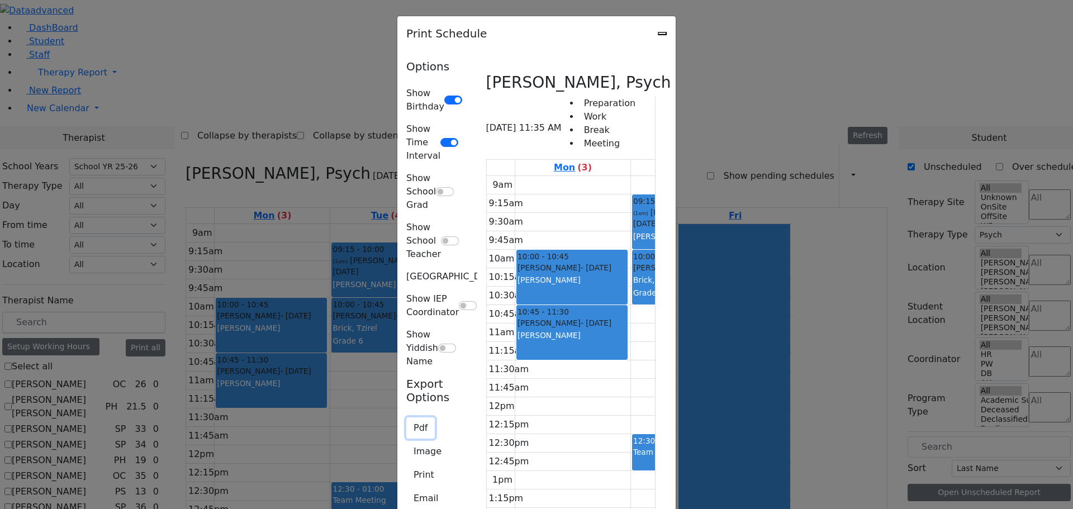
click at [406, 417] on button "Pdf" at bounding box center [420, 427] width 29 height 21
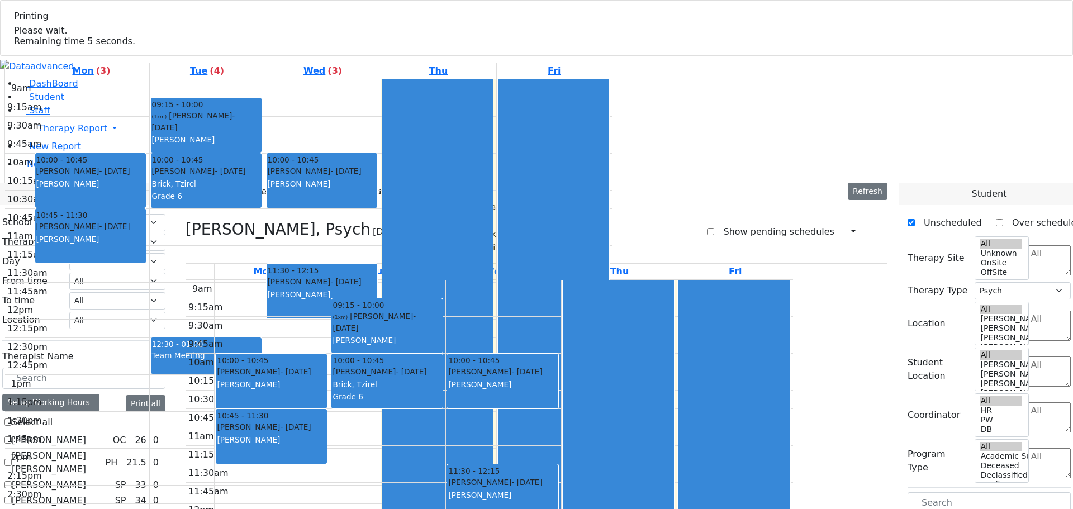
select select "212"
select select "6"
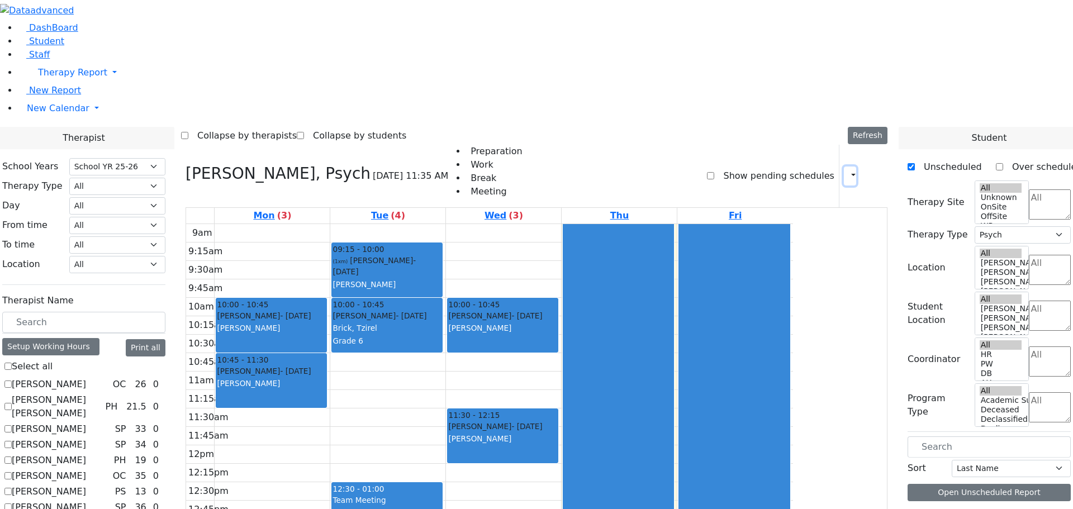
click at [847, 170] on icon "button" at bounding box center [847, 175] width 0 height 11
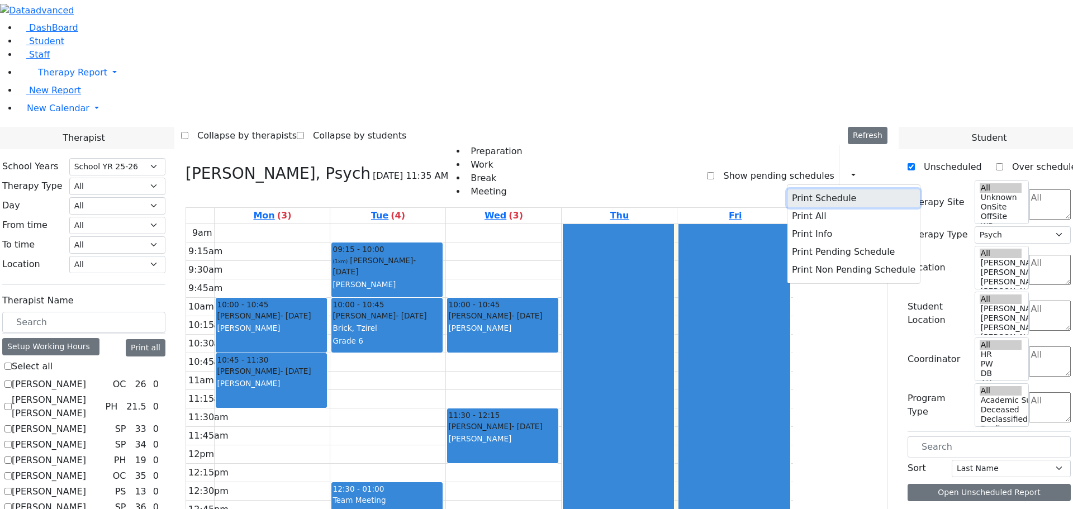
click at [787, 189] on button "Print Schedule" at bounding box center [853, 198] width 132 height 18
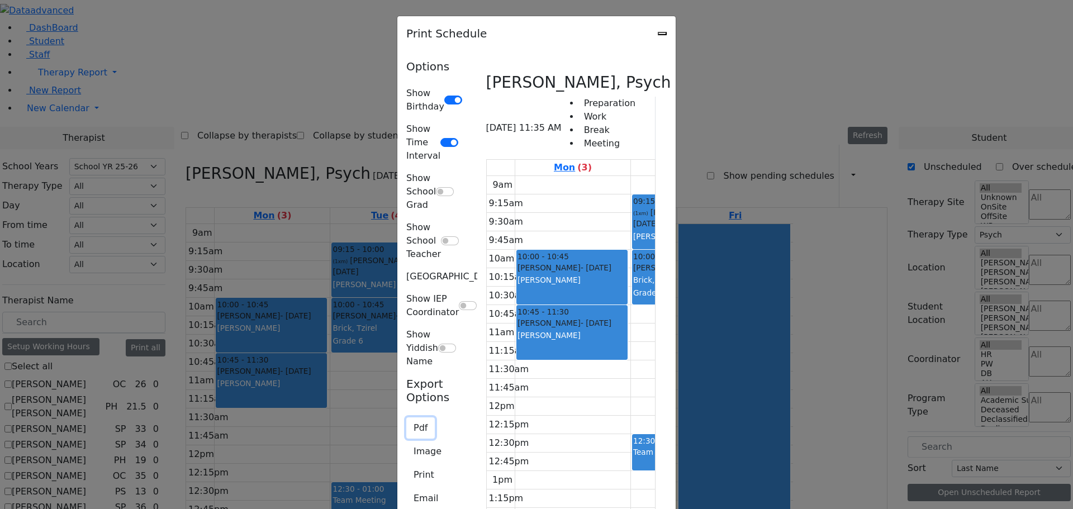
click at [406, 417] on button "Pdf" at bounding box center [420, 427] width 29 height 21
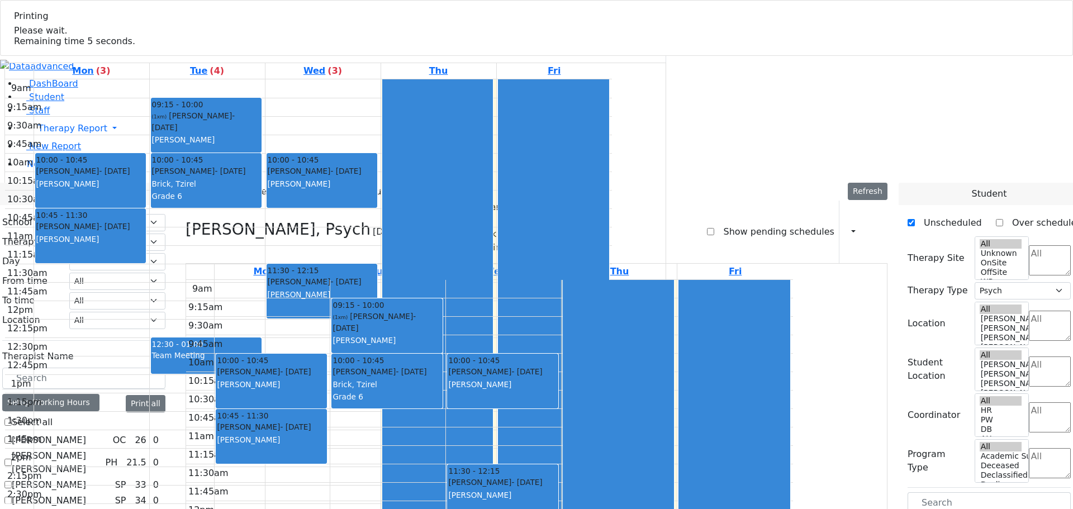
select select "212"
select select "6"
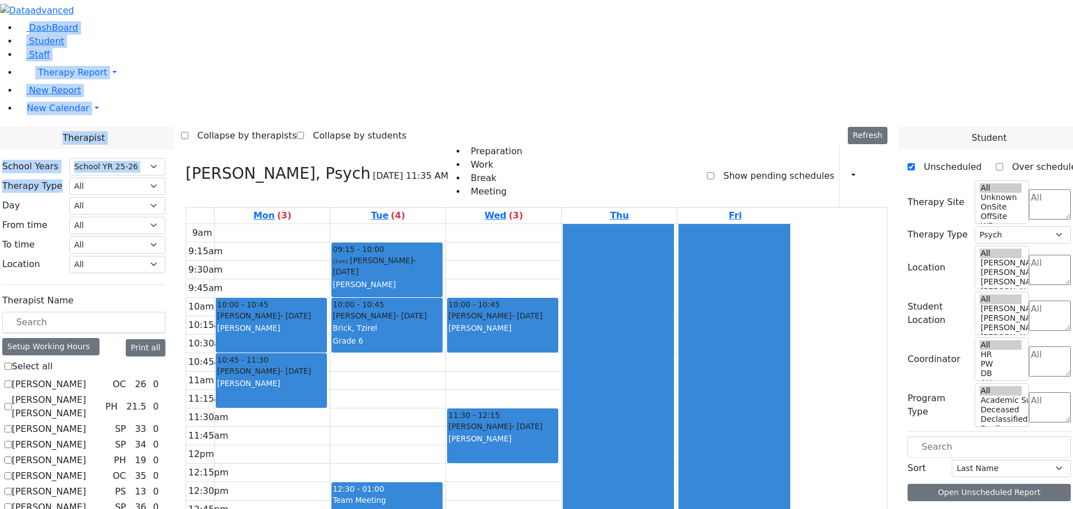
drag, startPoint x: 104, startPoint y: 12, endPoint x: 254, endPoint y: 70, distance: 161.2
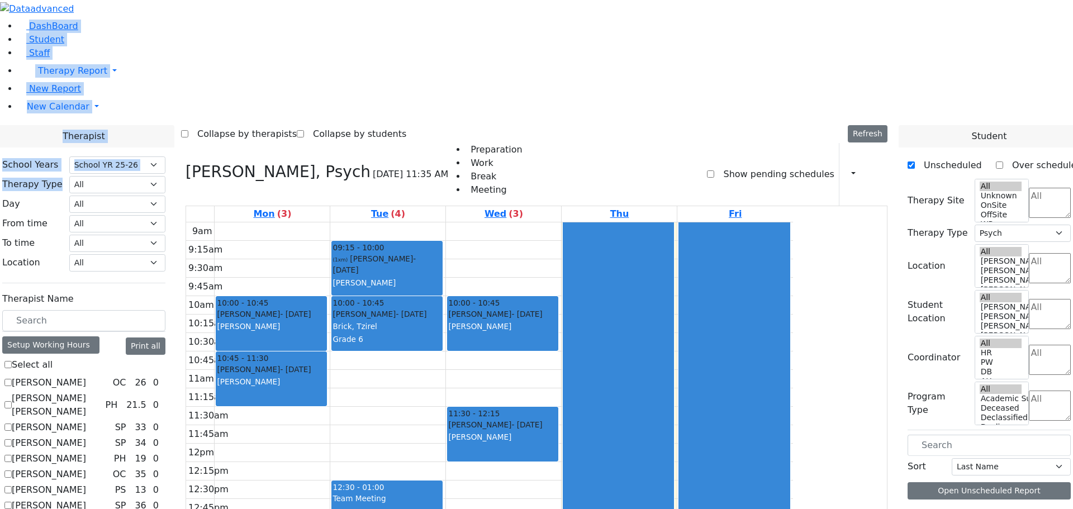
scroll to position [879, 0]
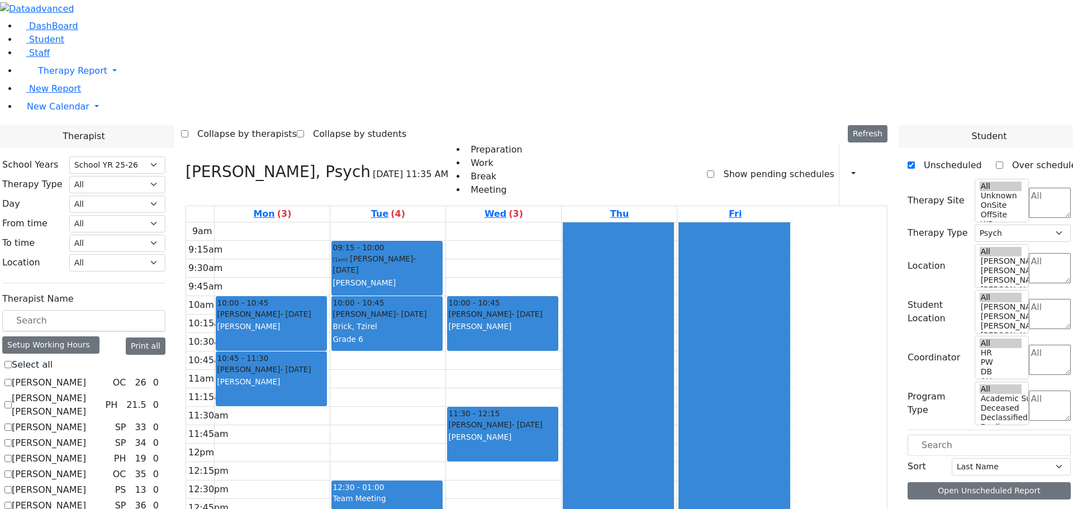
checkbox input "true"
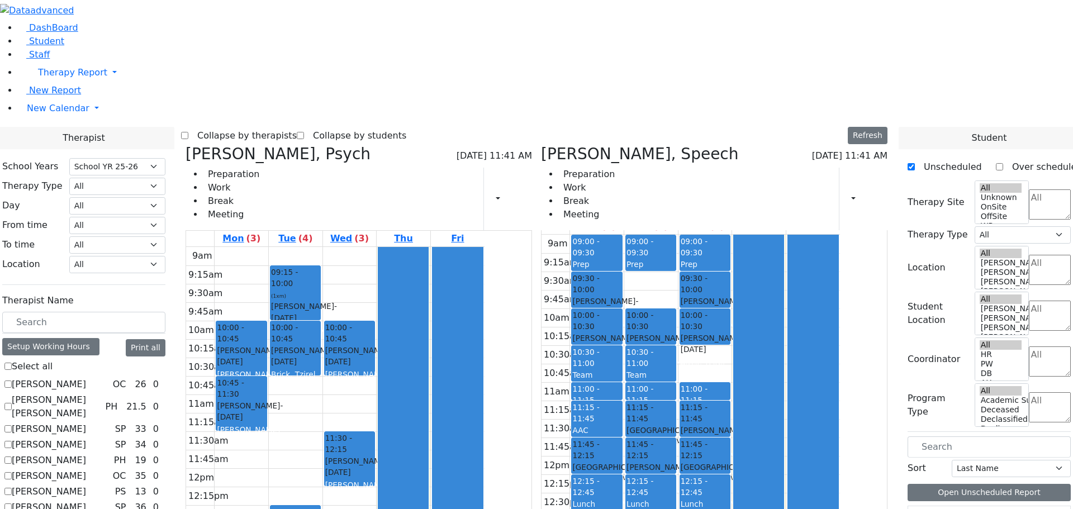
scroll to position [16, 0]
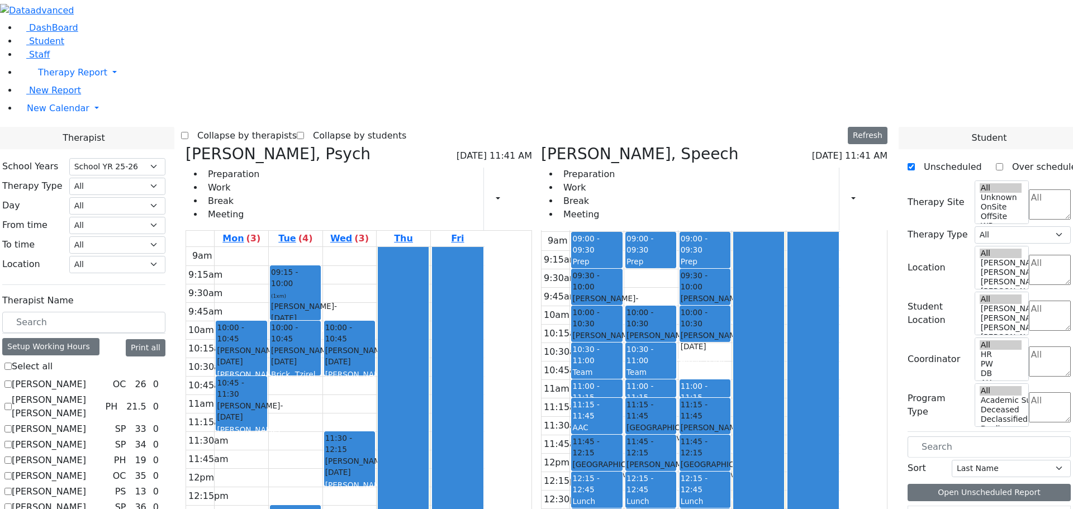
click at [541, 145] on icon at bounding box center [541, 154] width 0 height 18
select select "6"
checkbox input "false"
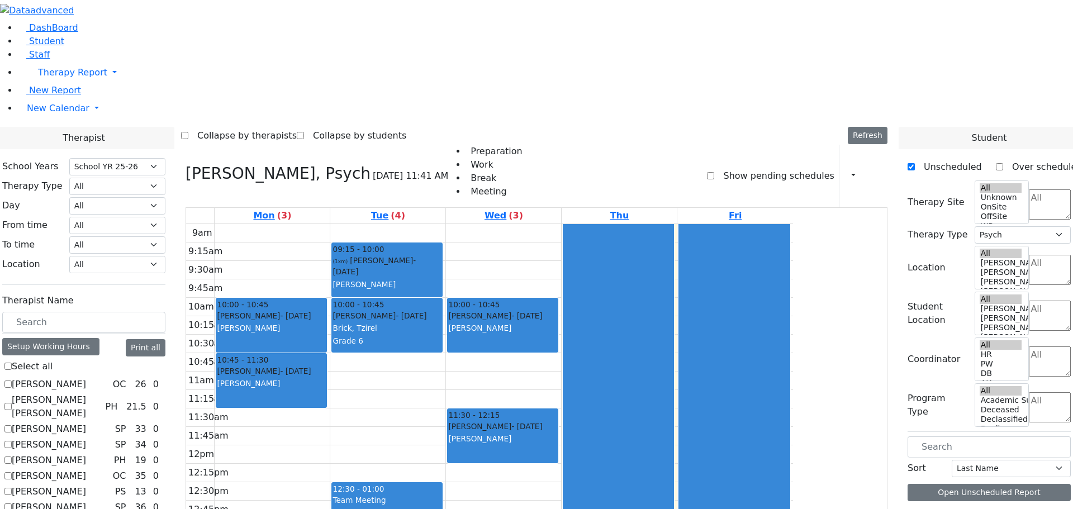
scroll to position [711, 0]
checkbox input "true"
select select
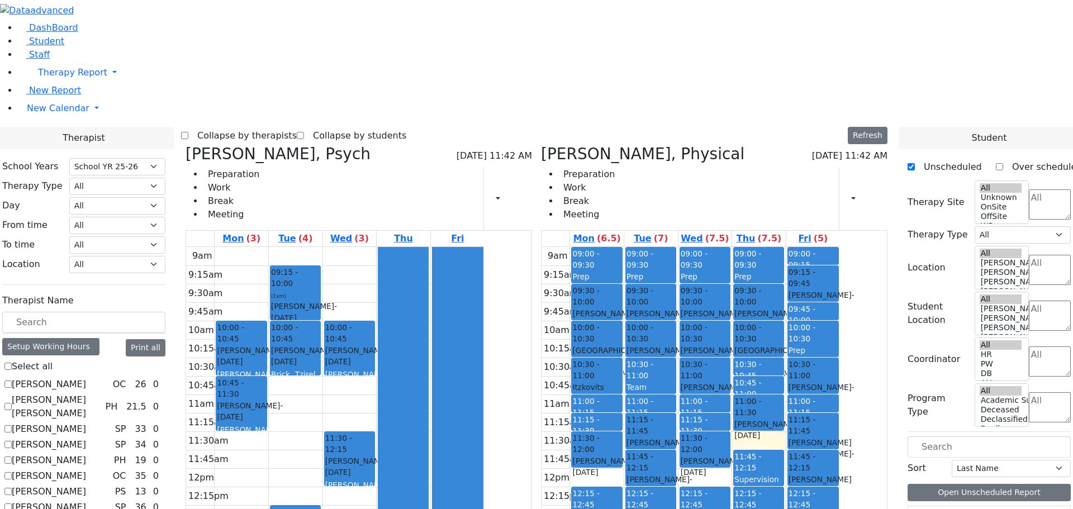
checkbox input "false"
select select "6"
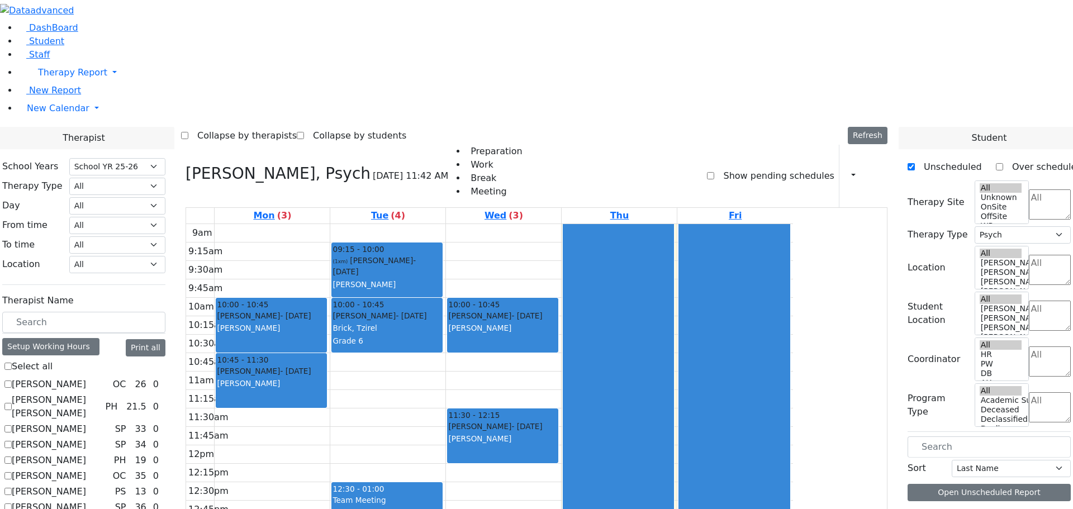
scroll to position [320, 0]
checkbox input "true"
select select
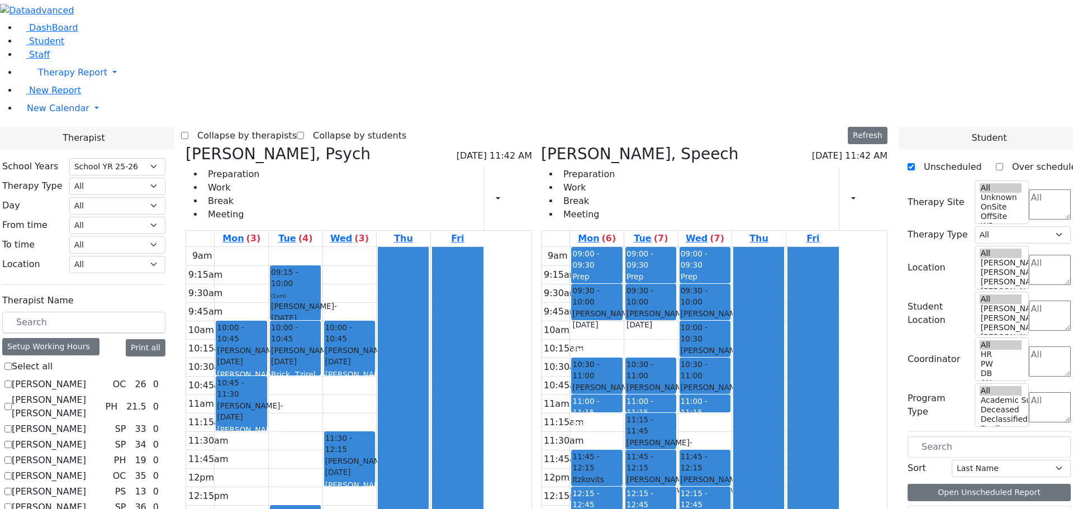
checkbox input "false"
select select "6"
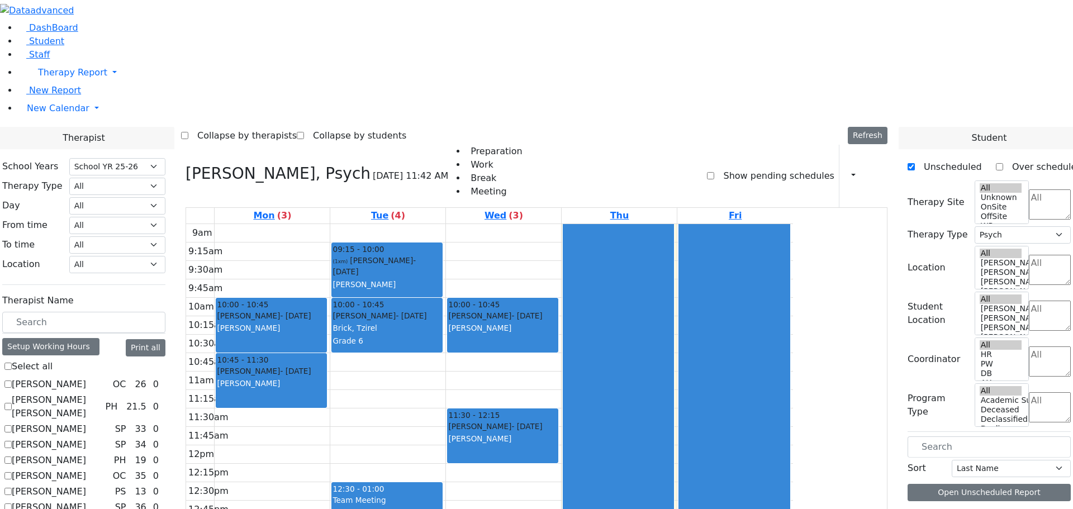
checkbox input "true"
select select
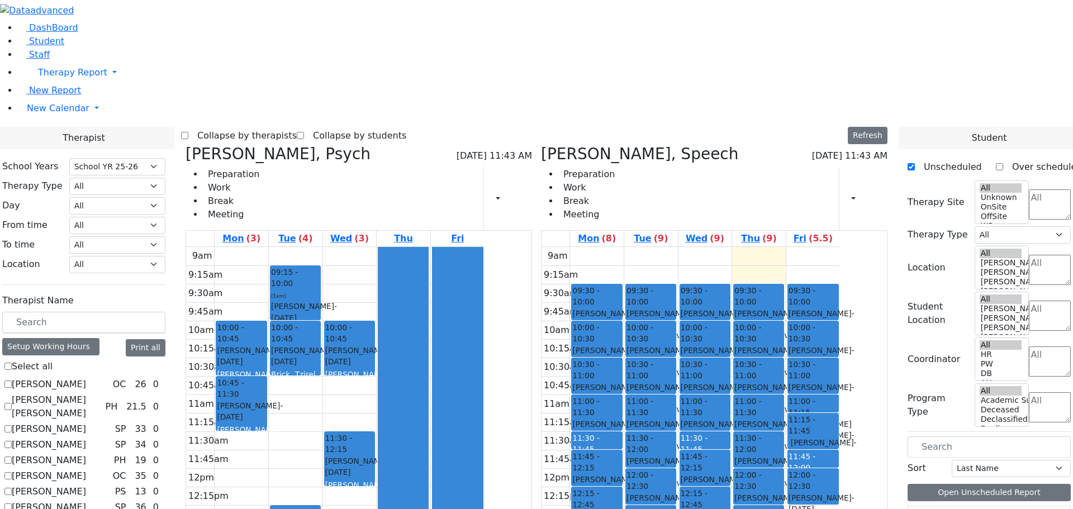
checkbox input "false"
select select "6"
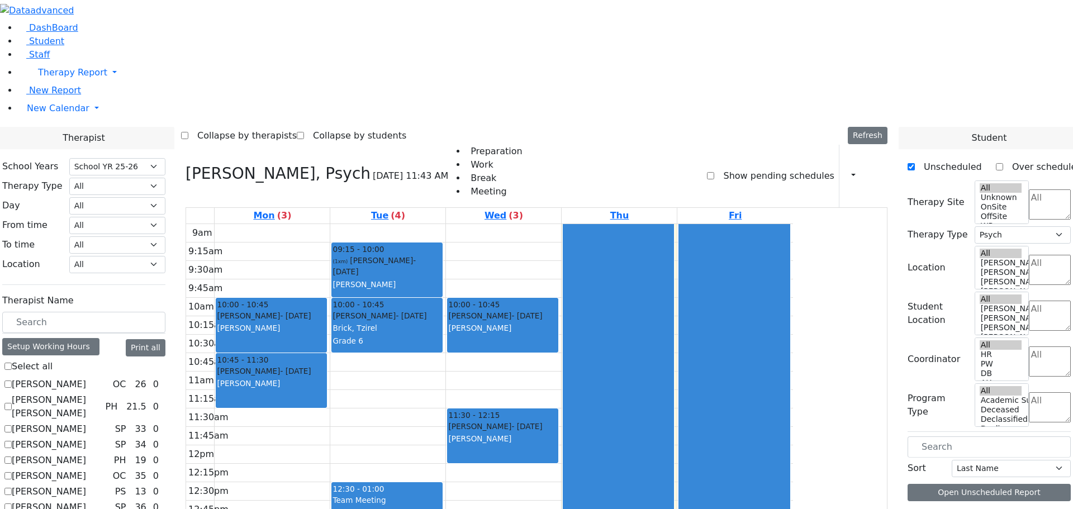
checkbox input "true"
select select
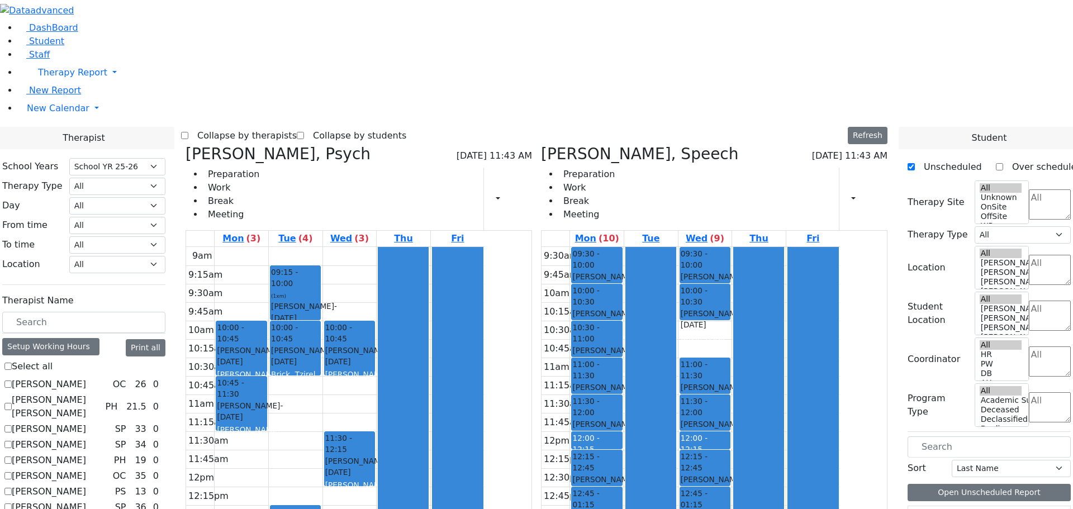
checkbox input "false"
select select "6"
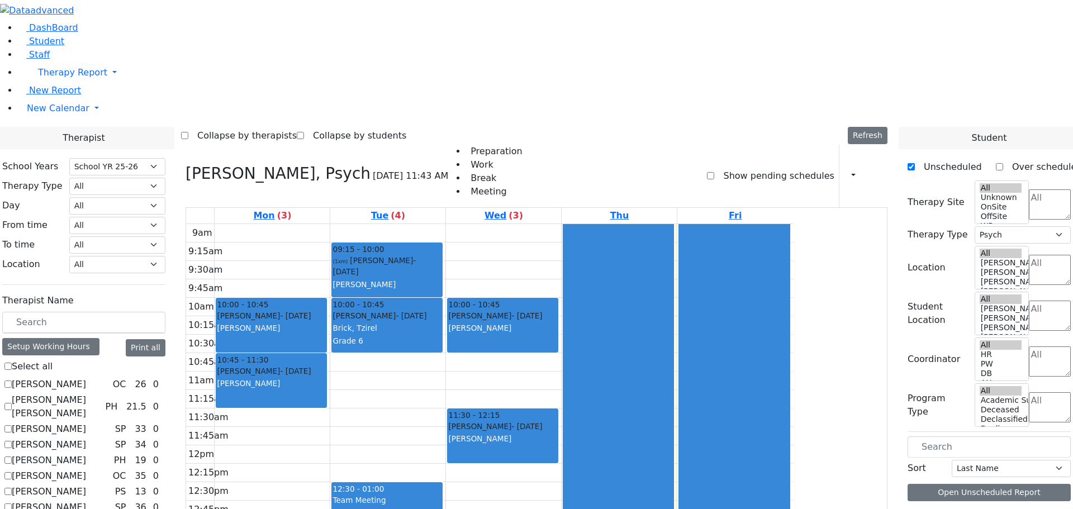
checkbox input "true"
select select
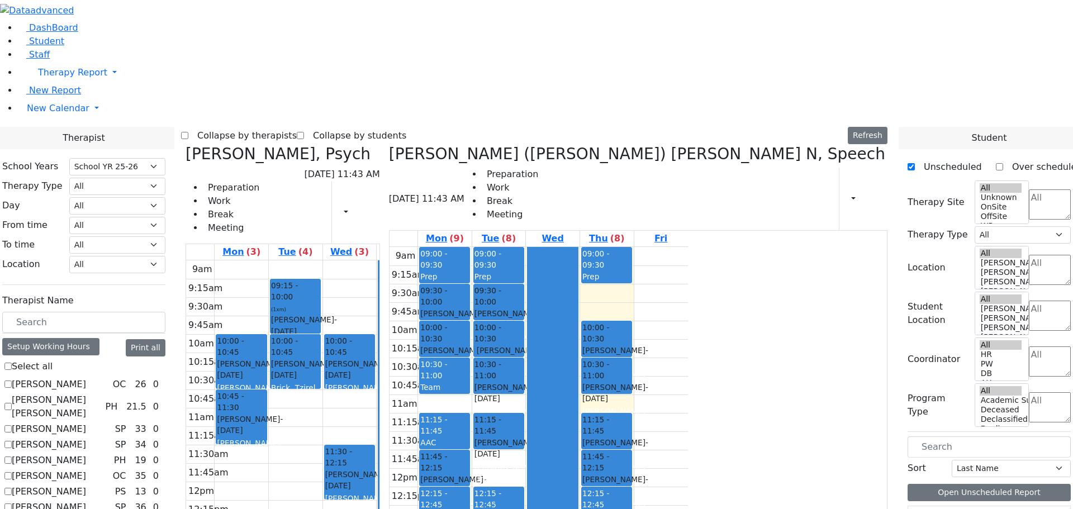
checkbox input "false"
select select "6"
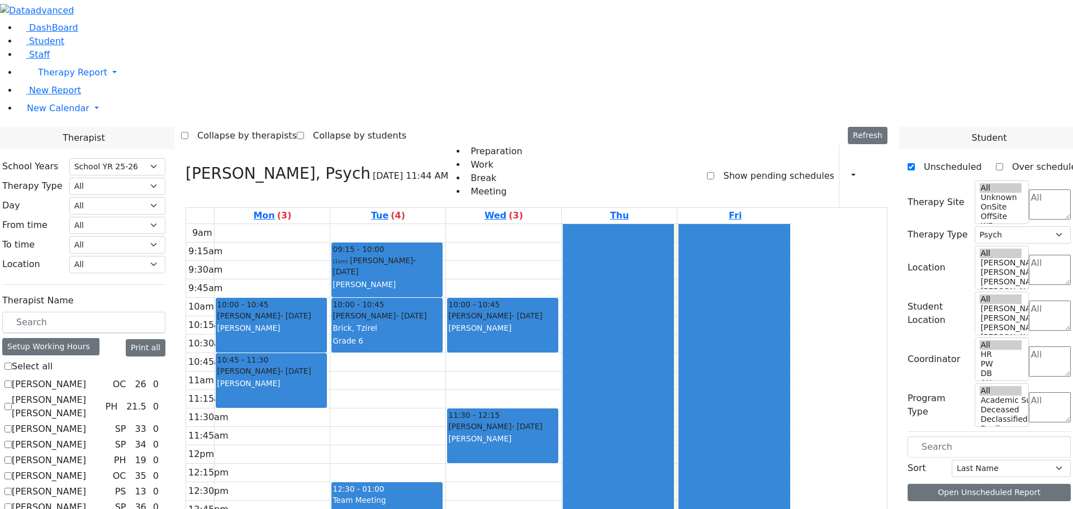
scroll to position [376, 0]
checkbox input "true"
select select
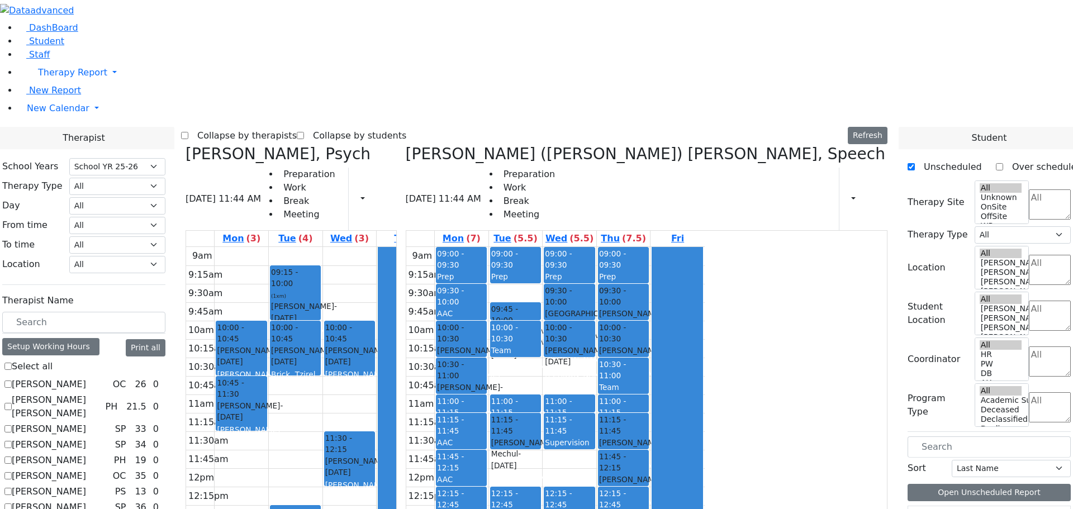
scroll to position [16, 0]
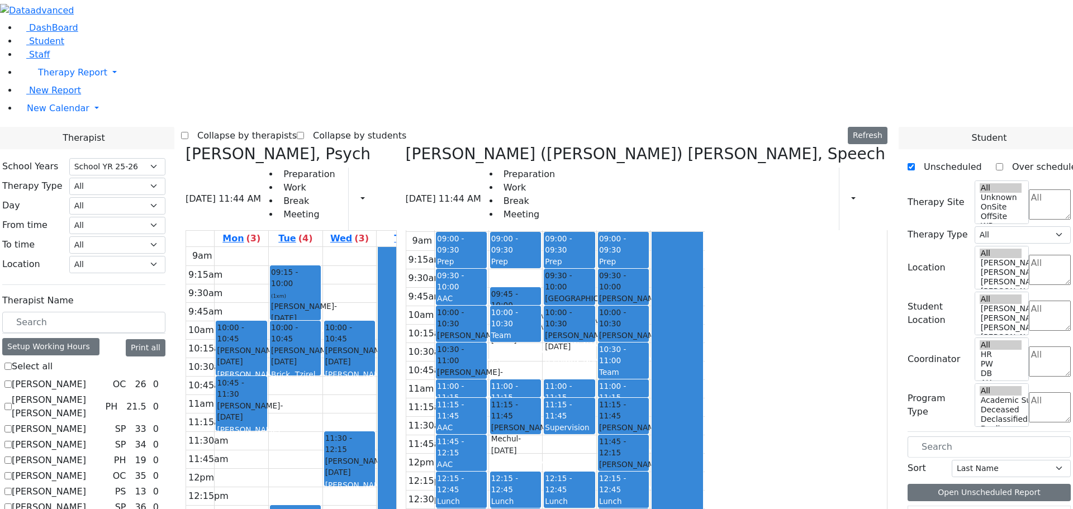
checkbox input "false"
select select "6"
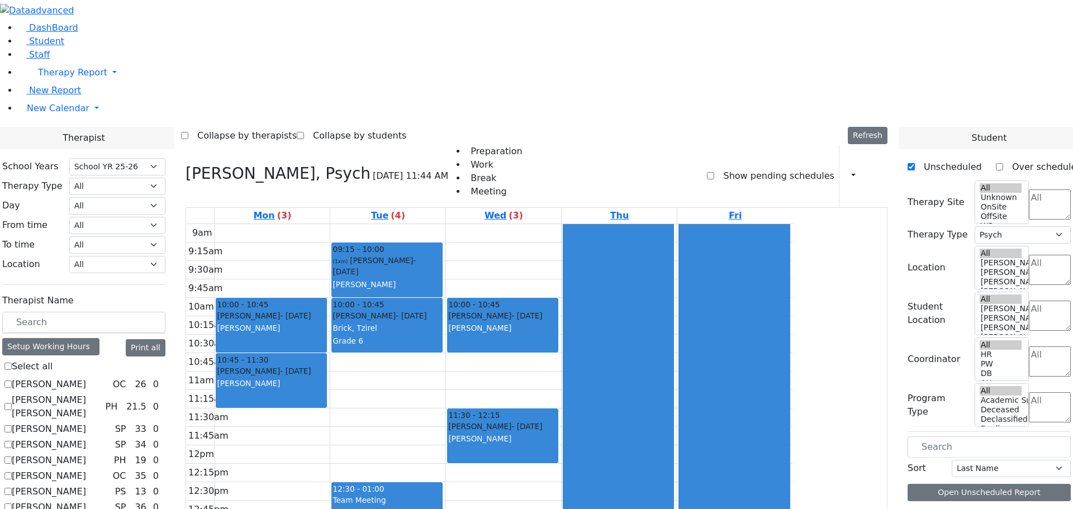
scroll to position [823, 0]
checkbox input "true"
select select
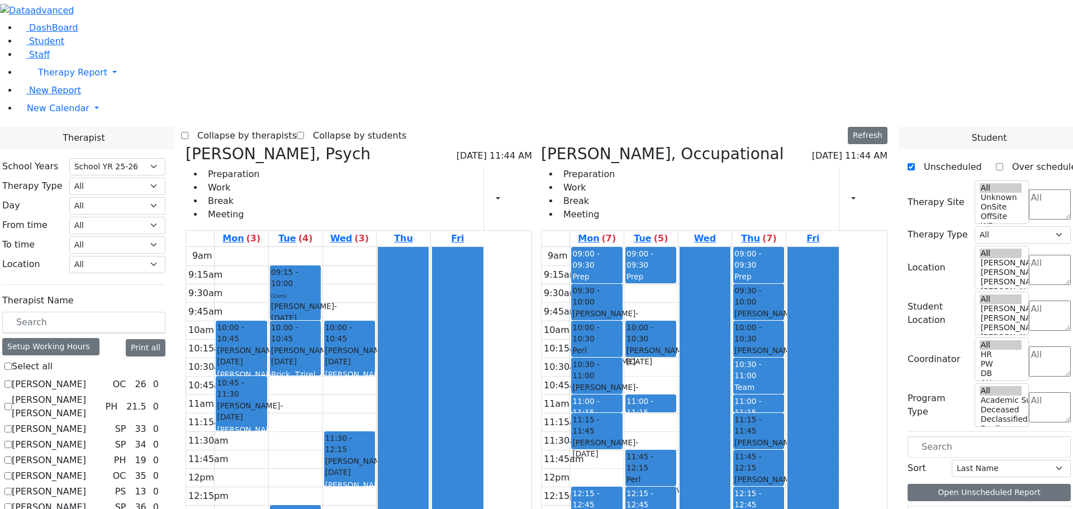
checkbox input "false"
select select "6"
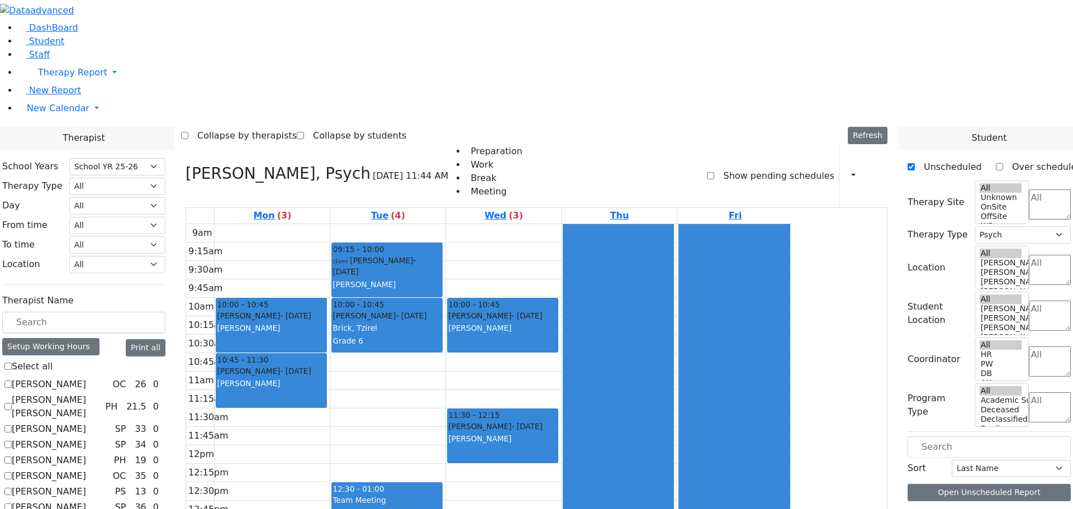
scroll to position [2, 0]
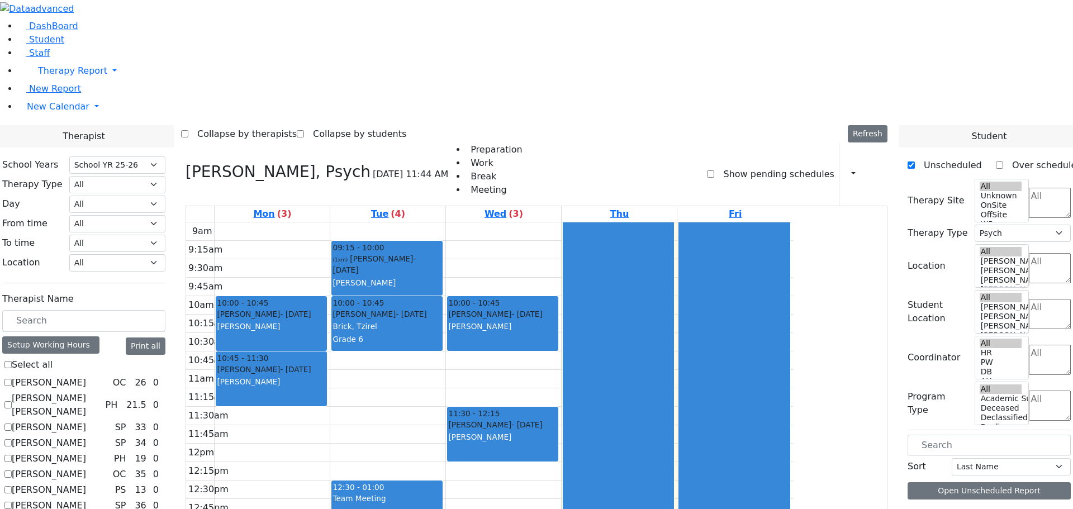
checkbox input "true"
select select
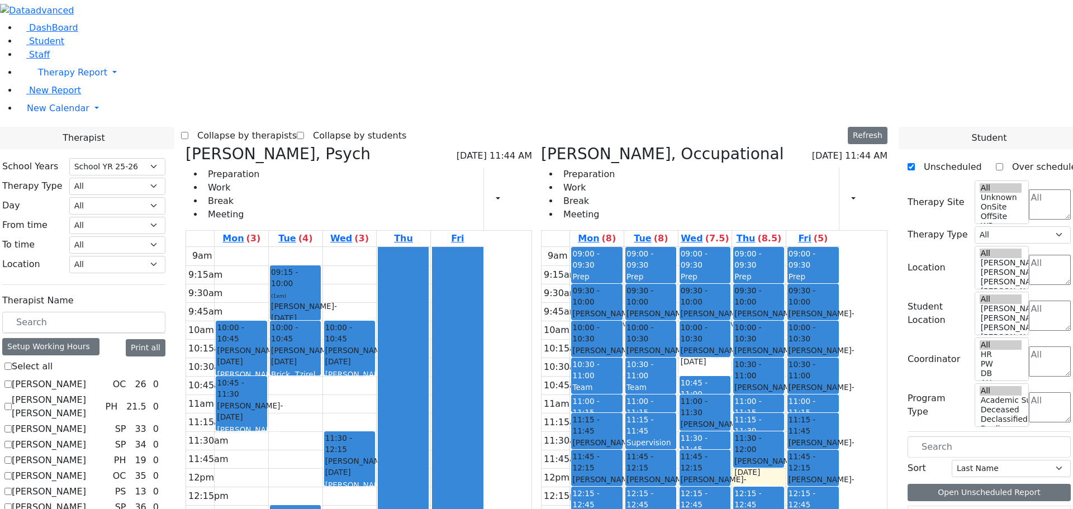
checkbox input "false"
select select "6"
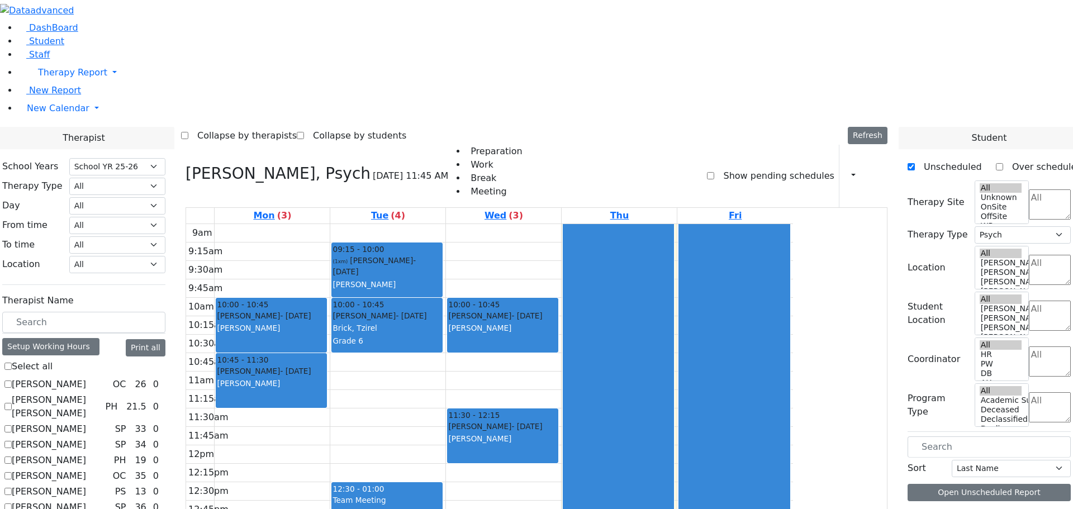
checkbox input "true"
select select
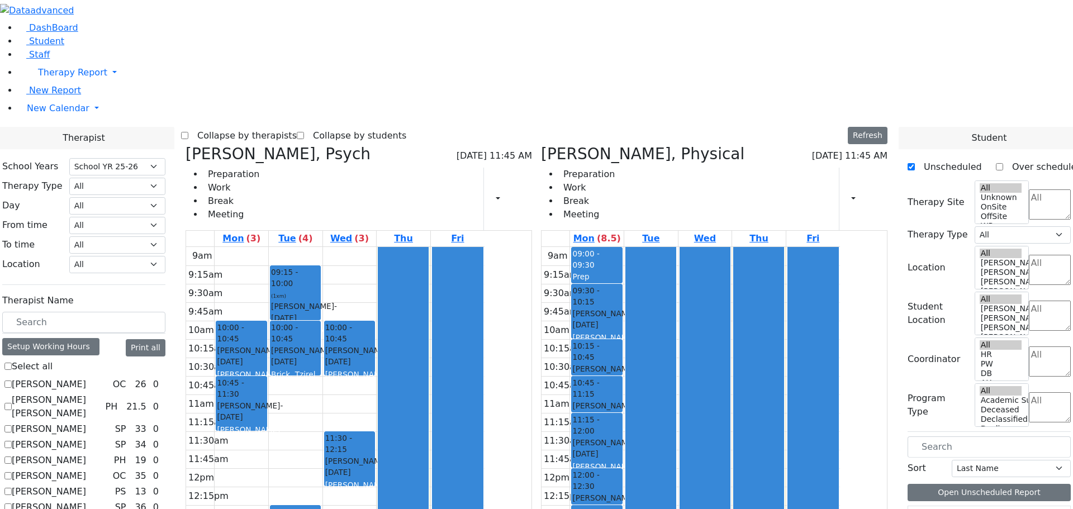
checkbox input "false"
select select "6"
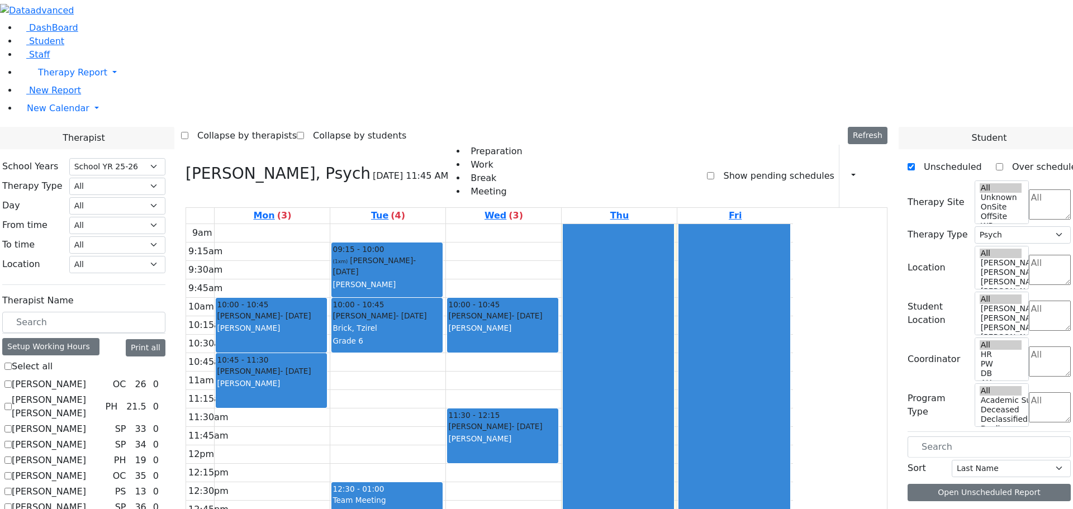
checkbox input "true"
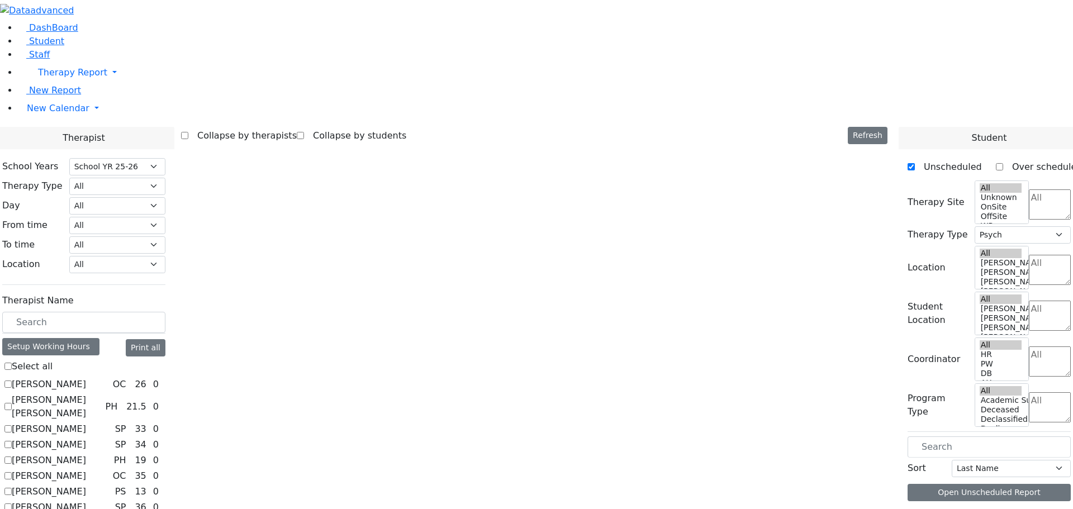
select select
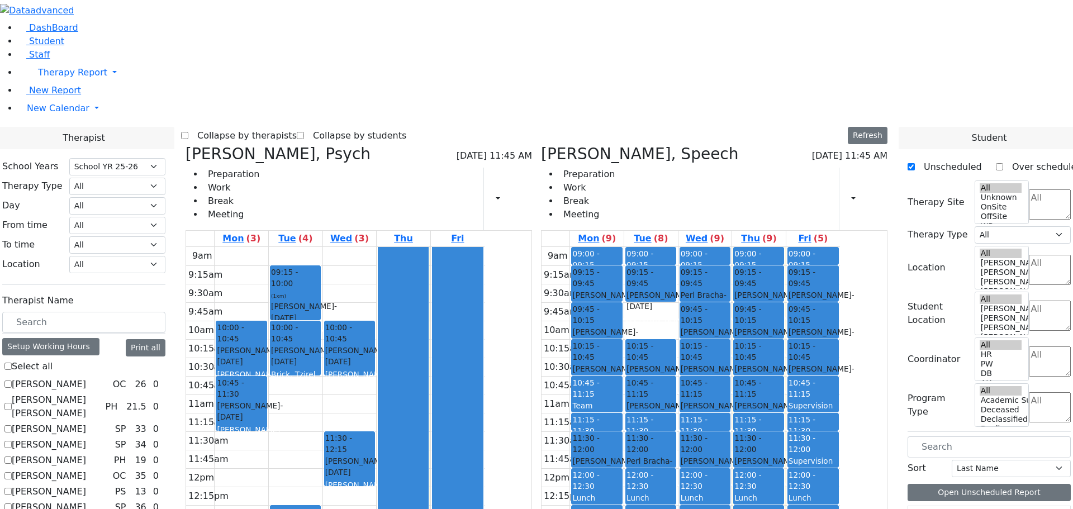
checkbox input "false"
select select "6"
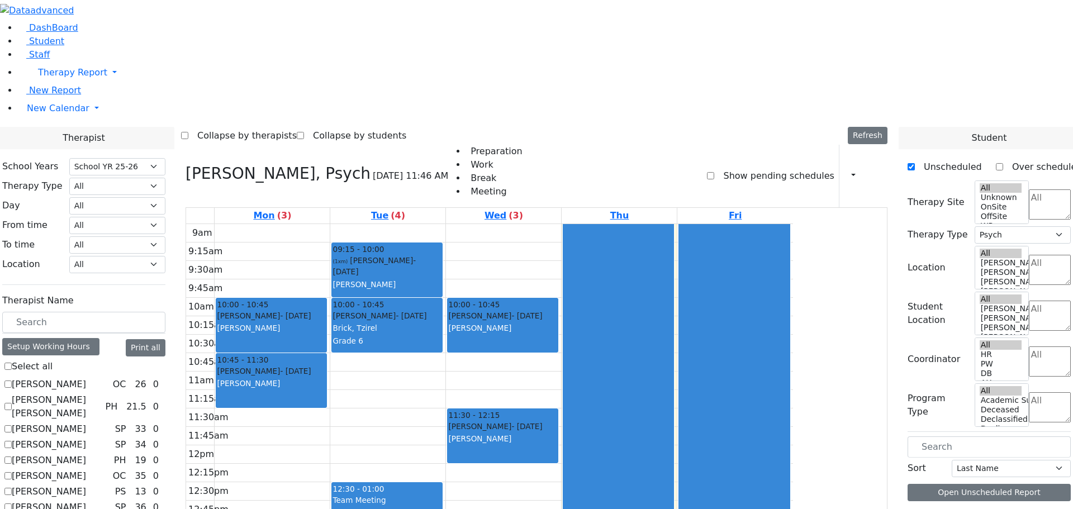
scroll to position [935, 0]
checkbox input "true"
select select
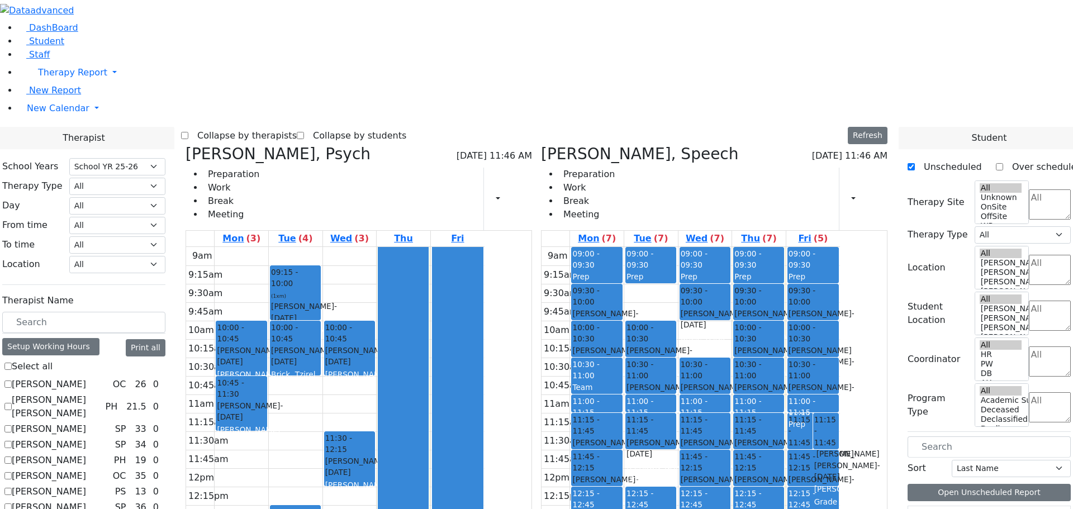
checkbox input "false"
select select "6"
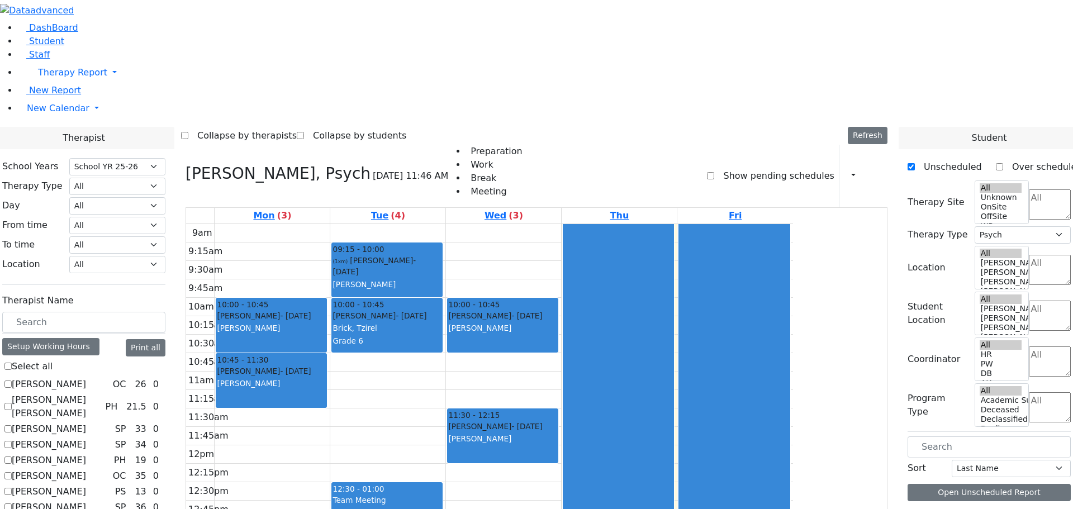
checkbox input "true"
select select
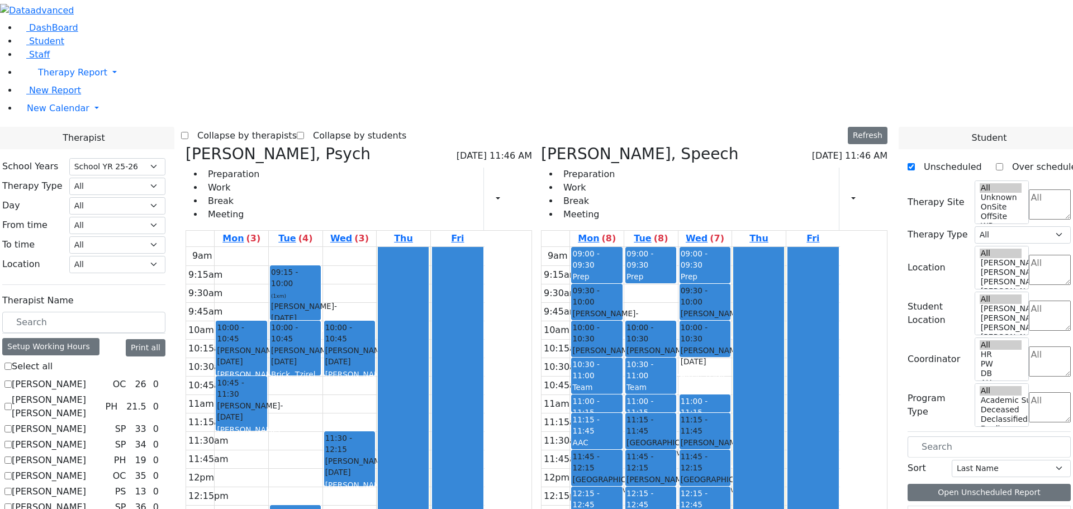
checkbox input "false"
select select "6"
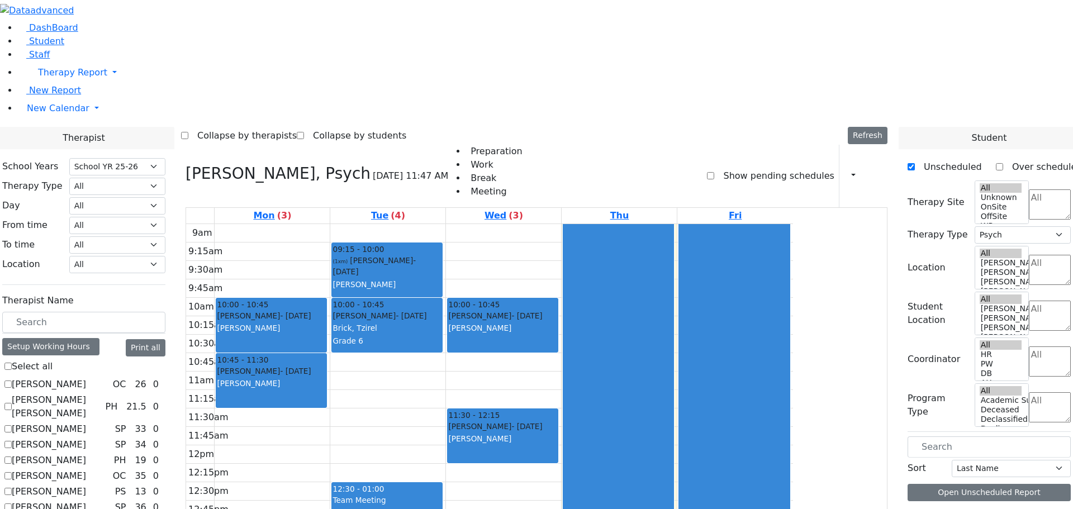
checkbox input "false"
select select
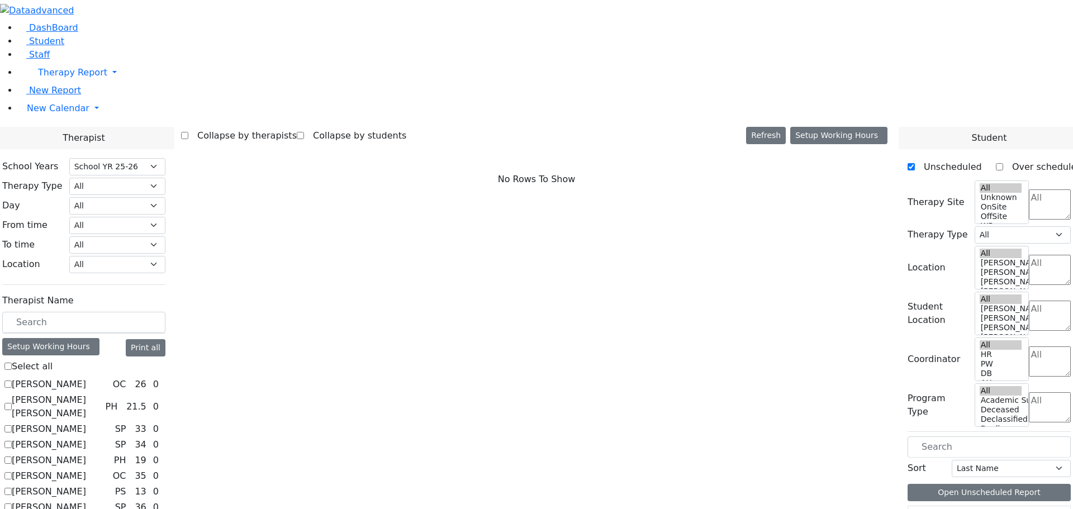
scroll to position [767, 0]
checkbox input "true"
select select "2"
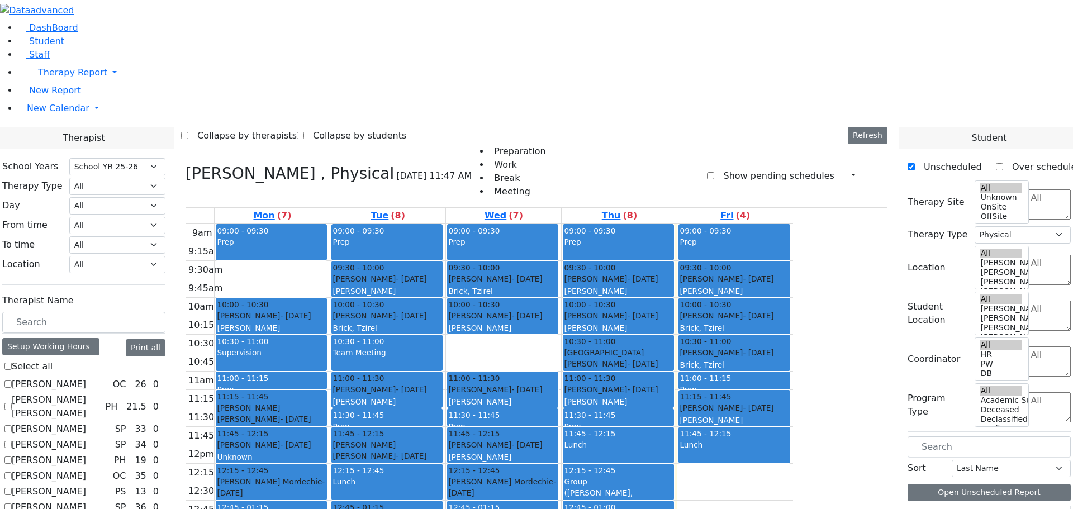
checkbox input "false"
select select
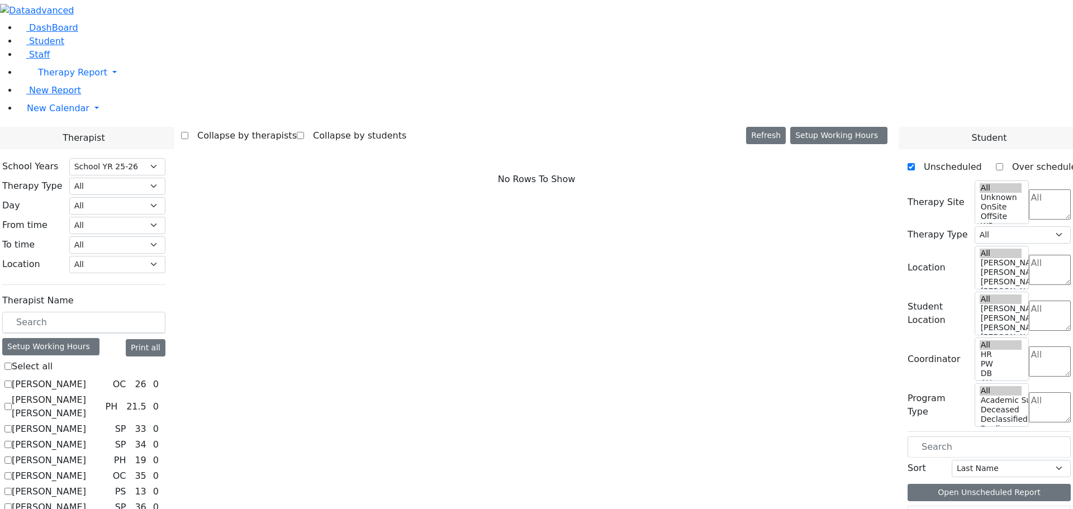
scroll to position [0, 0]
